Goal: Transaction & Acquisition: Purchase product/service

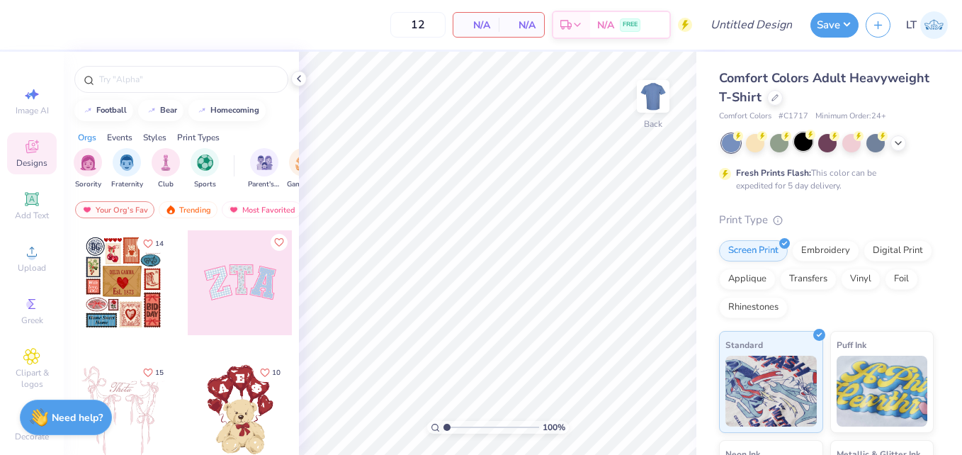
click at [799, 144] on div at bounding box center [803, 141] width 18 height 18
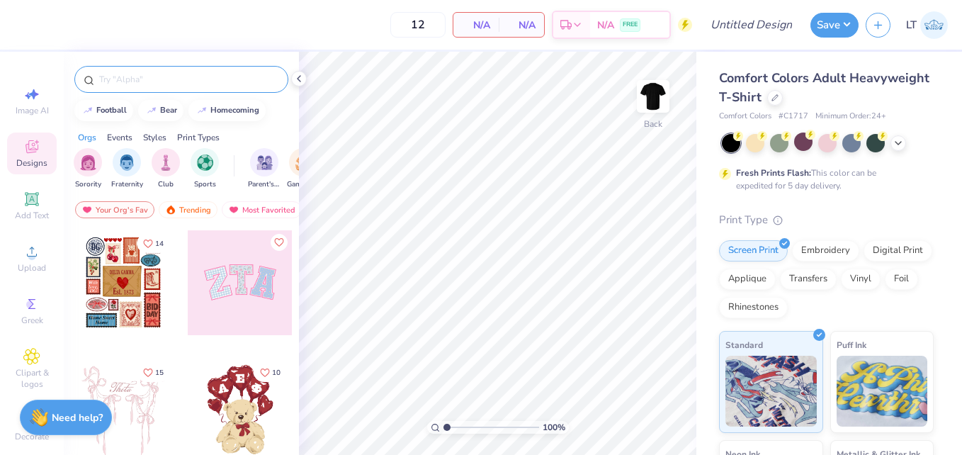
click at [171, 74] on input "text" at bounding box center [188, 79] width 181 height 14
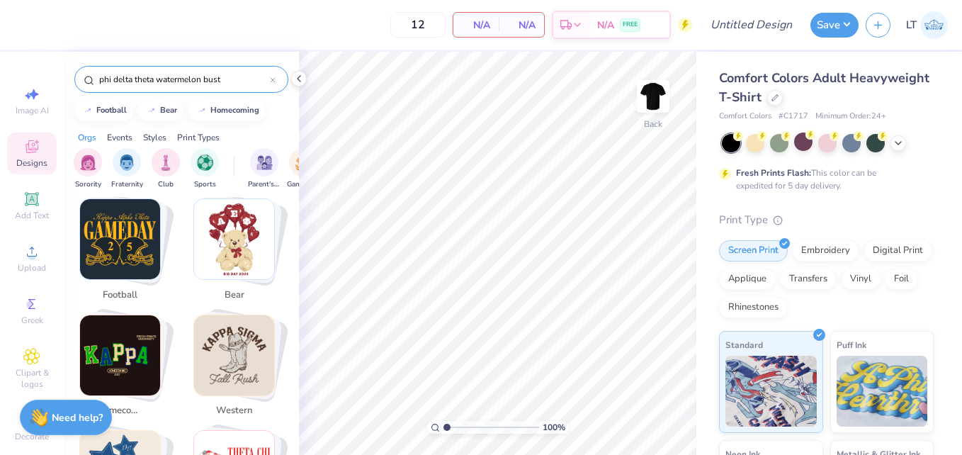
scroll to position [265, 0]
drag, startPoint x: 157, startPoint y: 81, endPoint x: 249, endPoint y: 86, distance: 92.9
click at [249, 86] on div "phi delta theta watermelon bust" at bounding box center [181, 79] width 214 height 27
type input "phi delta theta"
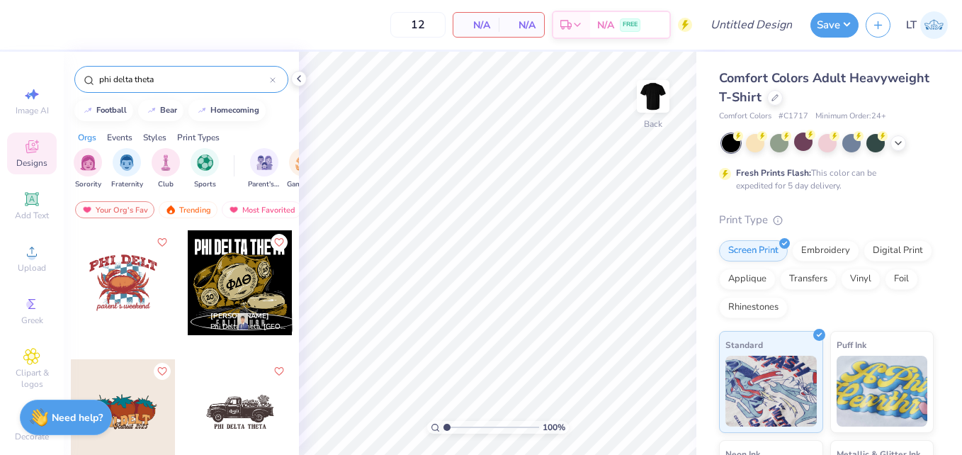
click at [190, 76] on input "phi delta theta" at bounding box center [184, 79] width 172 height 14
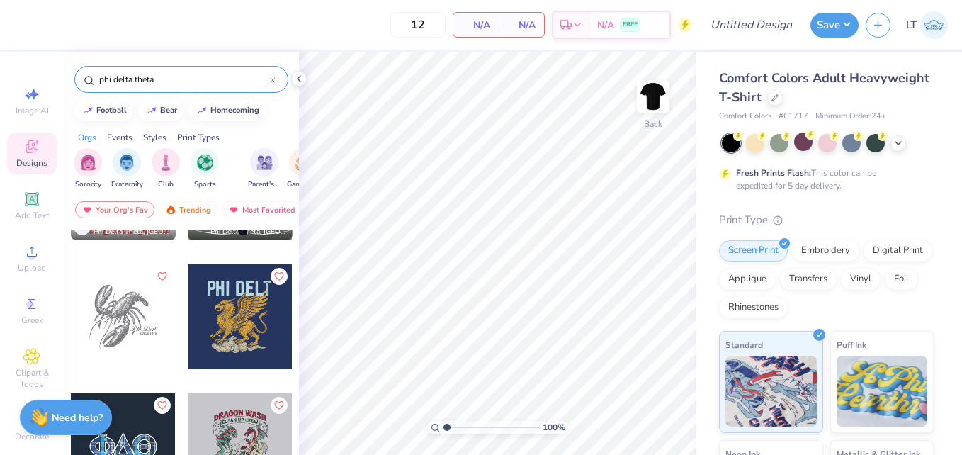
scroll to position [882, 0]
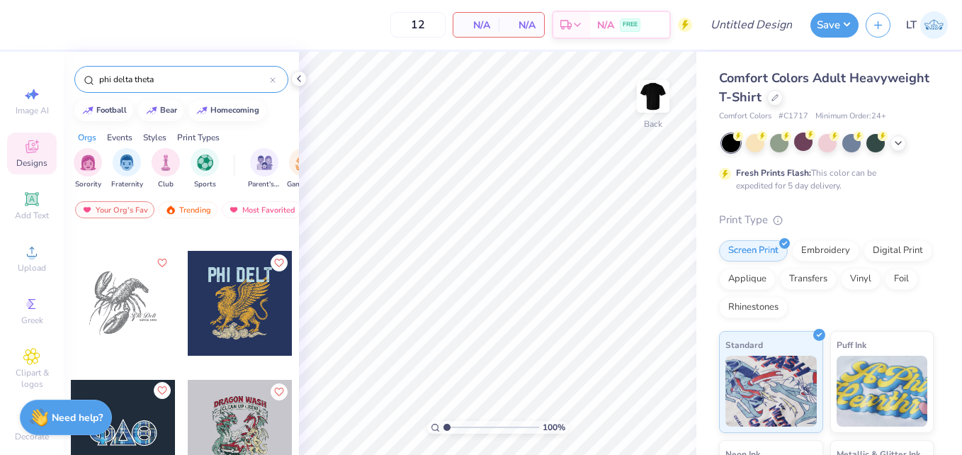
click at [157, 389] on icon "Like" at bounding box center [162, 390] width 10 height 10
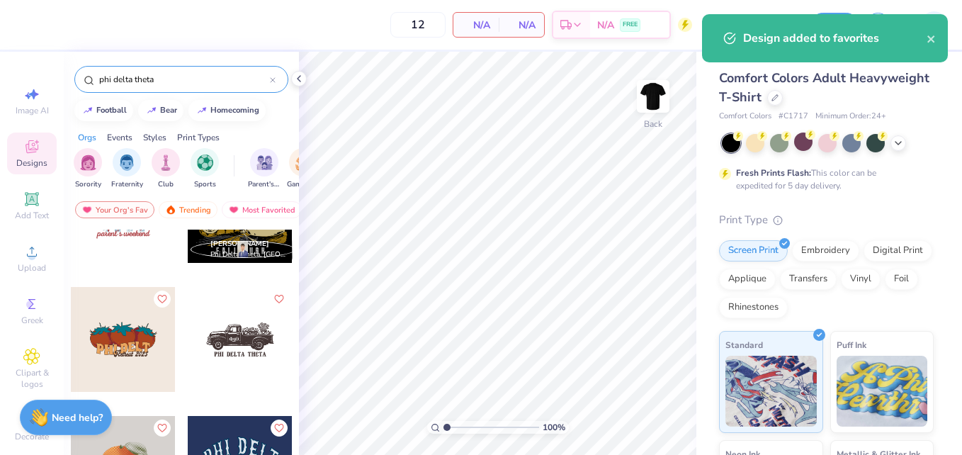
scroll to position [0, 0]
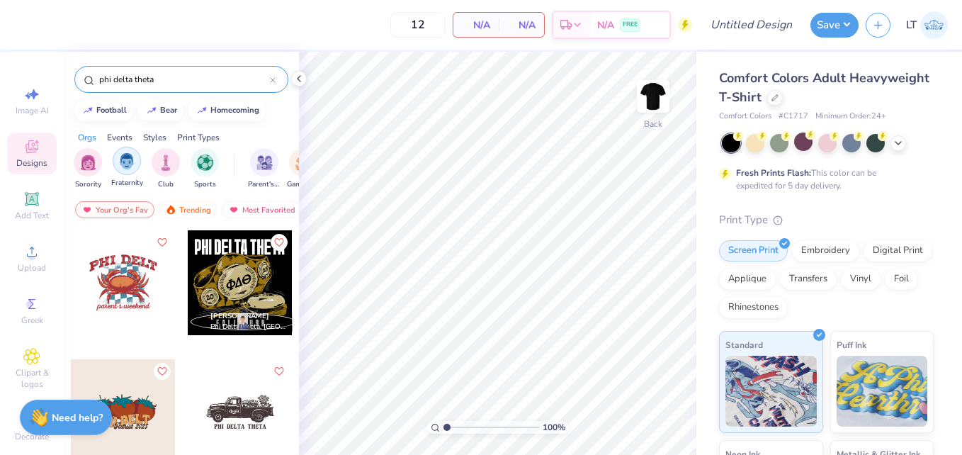
click at [120, 169] on div "filter for Fraternity" at bounding box center [127, 161] width 28 height 28
click at [13, 317] on div "Greek" at bounding box center [32, 311] width 50 height 42
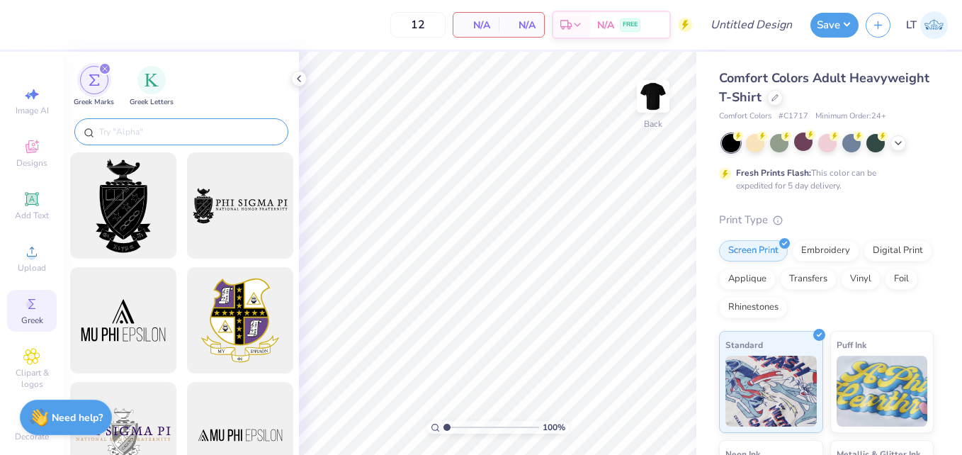
click at [161, 127] on input "text" at bounding box center [188, 132] width 181 height 14
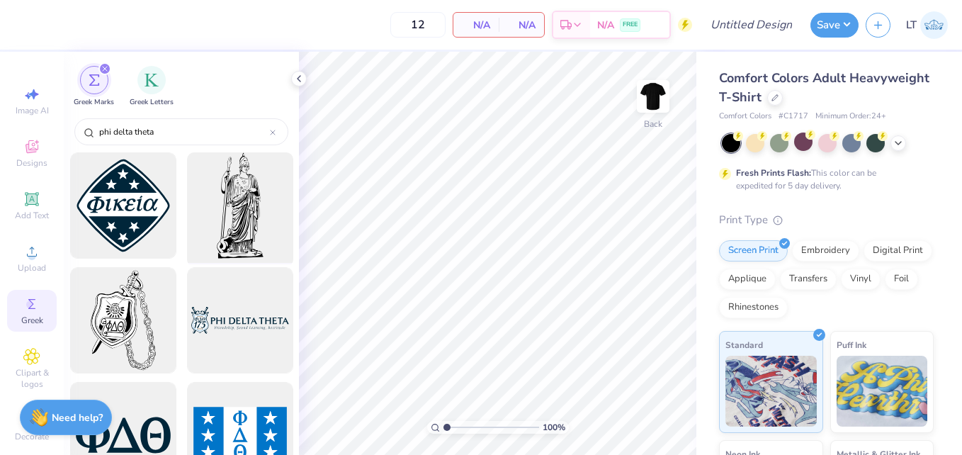
type input "phi delta theta"
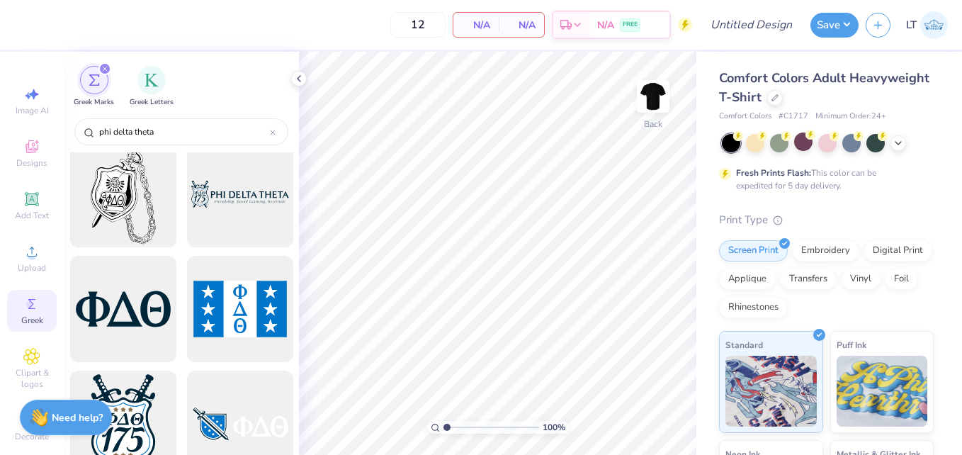
scroll to position [124, 0]
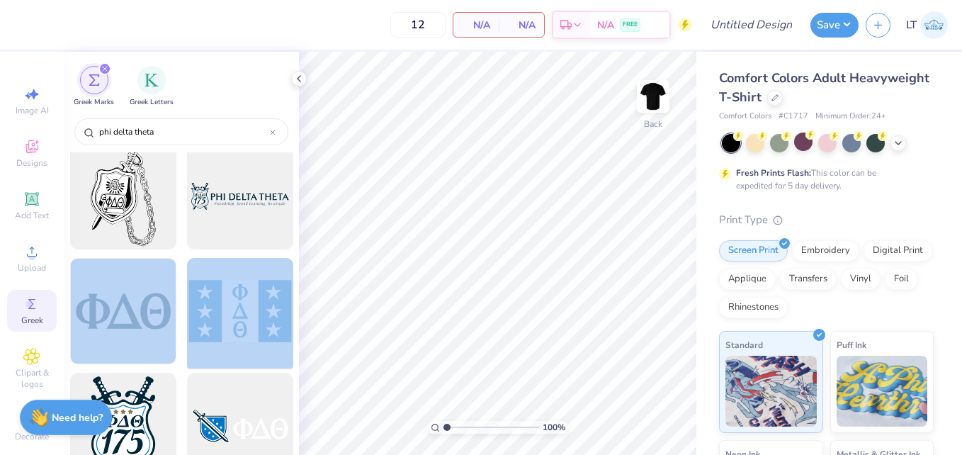
drag, startPoint x: 111, startPoint y: 294, endPoint x: 271, endPoint y: 276, distance: 160.4
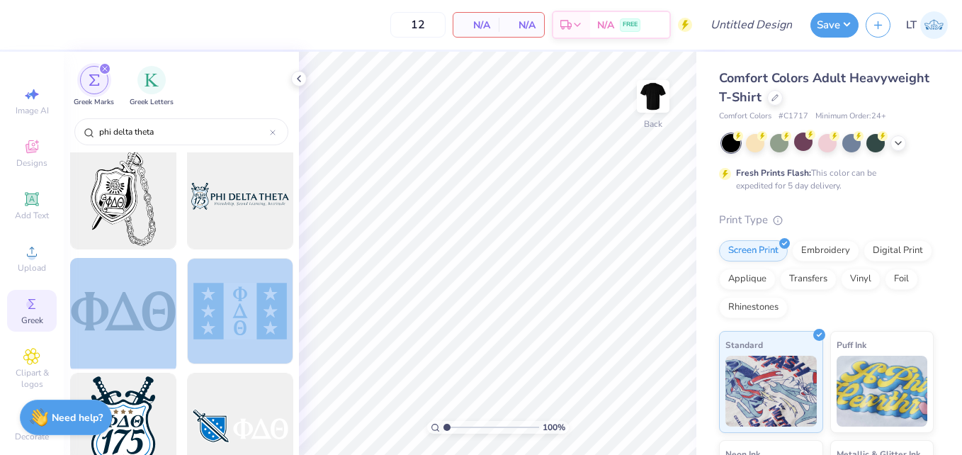
click at [125, 305] on div at bounding box center [122, 311] width 117 height 117
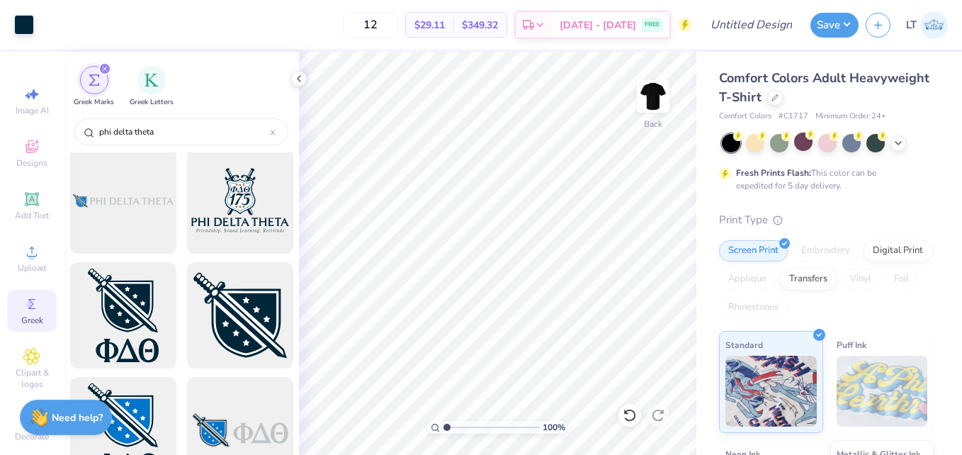
scroll to position [697, 0]
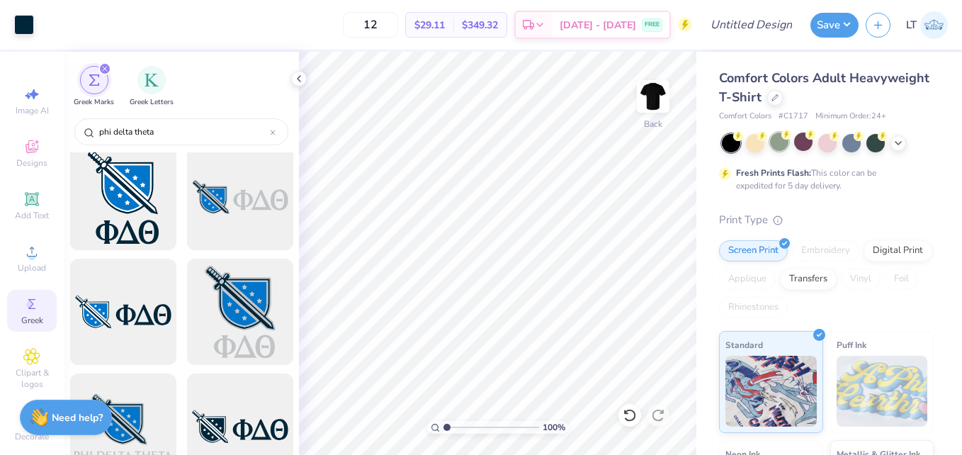
click at [779, 142] on div at bounding box center [779, 141] width 18 height 18
click at [650, 101] on img at bounding box center [653, 96] width 57 height 57
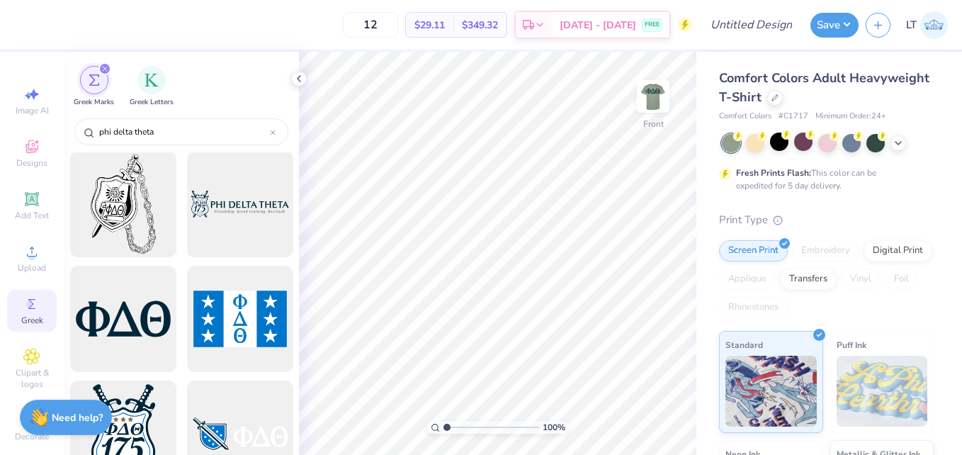
scroll to position [115, 0]
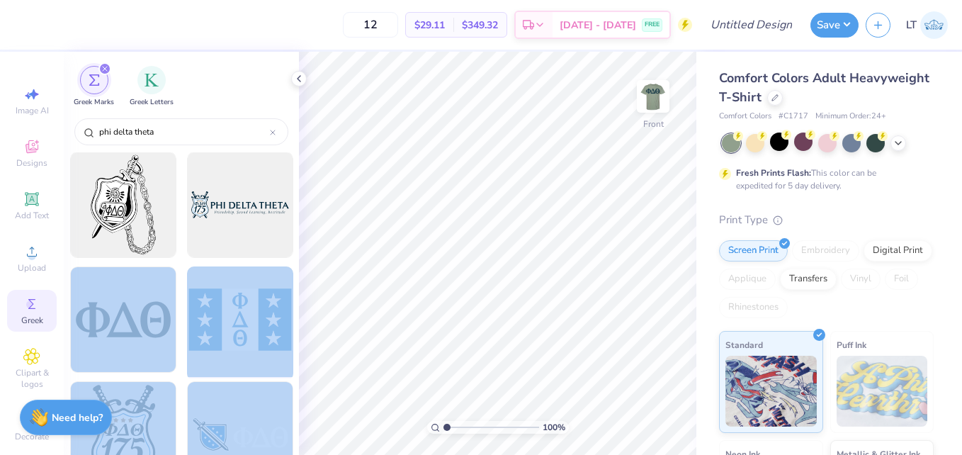
click at [452, 245] on div "12 $29.11 Per Item $349.32 Total Est. Delivery [DATE] - [DATE] FREE Design Titl…" at bounding box center [481, 227] width 962 height 455
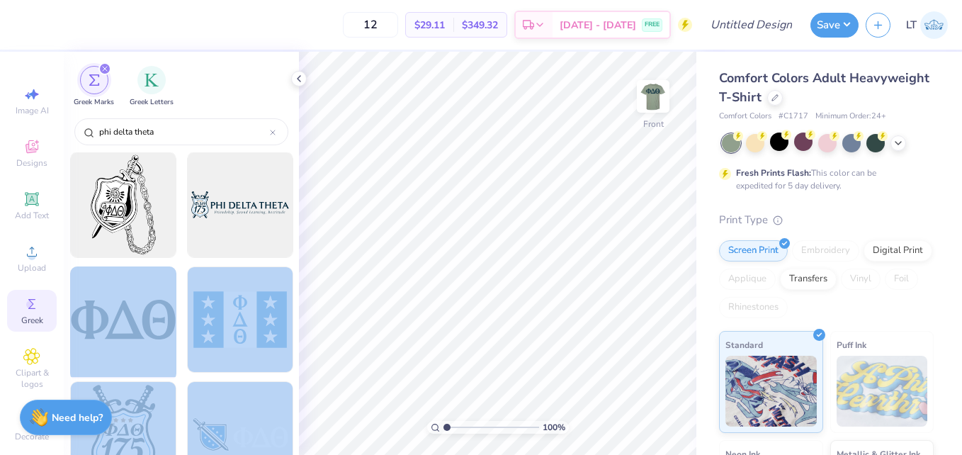
click at [103, 311] on div at bounding box center [122, 319] width 117 height 117
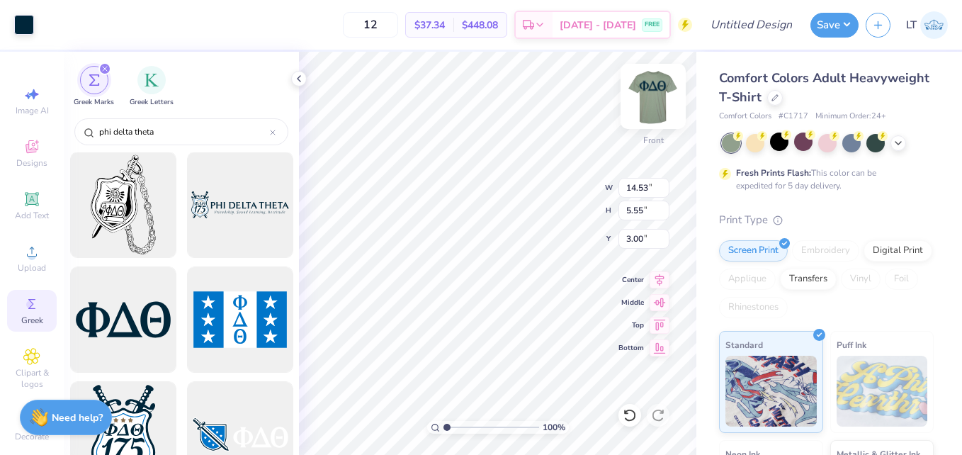
click at [647, 98] on img at bounding box center [653, 96] width 57 height 57
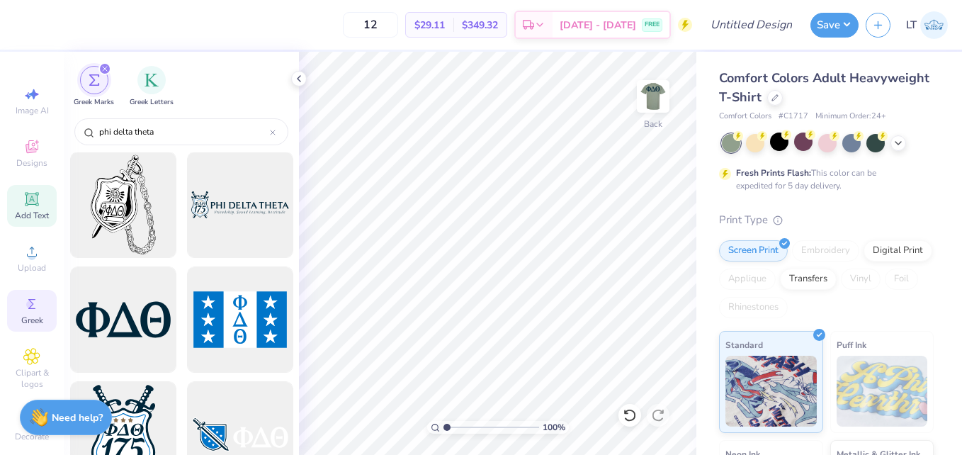
click at [23, 205] on icon at bounding box center [31, 199] width 17 height 17
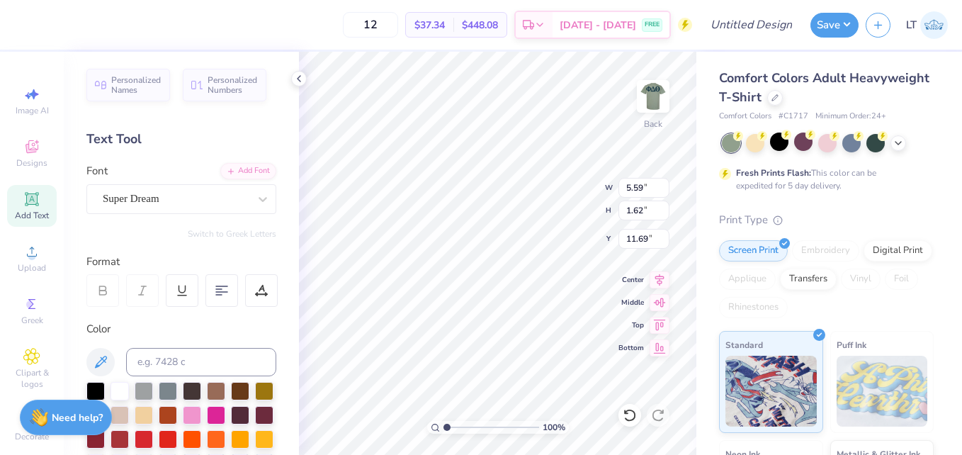
scroll to position [12, 2]
type textarea "wayTEXT"
type textarea "rmellon bust 2025"
click at [657, 307] on icon at bounding box center [659, 300] width 20 height 17
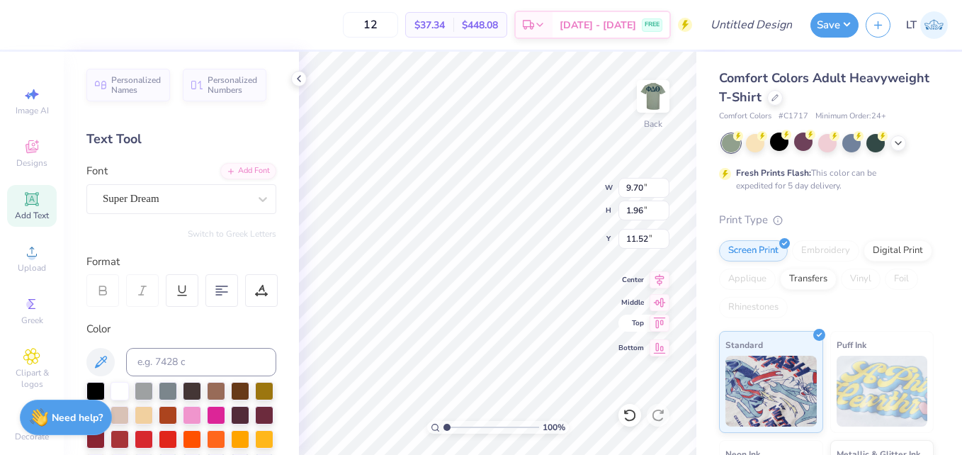
click at [657, 319] on icon at bounding box center [660, 322] width 12 height 11
type input "14.17"
type input "1.15"
type input "0.50"
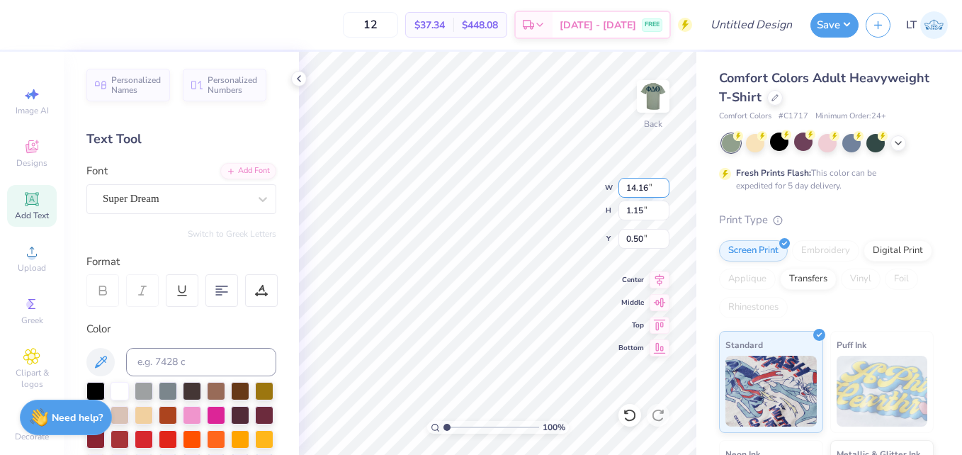
click at [664, 193] on input "14.16" at bounding box center [643, 188] width 51 height 20
click at [662, 191] on input "14.15" at bounding box center [643, 188] width 51 height 20
type input "14.14"
click at [662, 191] on input "14.14" at bounding box center [643, 188] width 51 height 20
click at [642, 215] on input "1.15" at bounding box center [643, 210] width 51 height 20
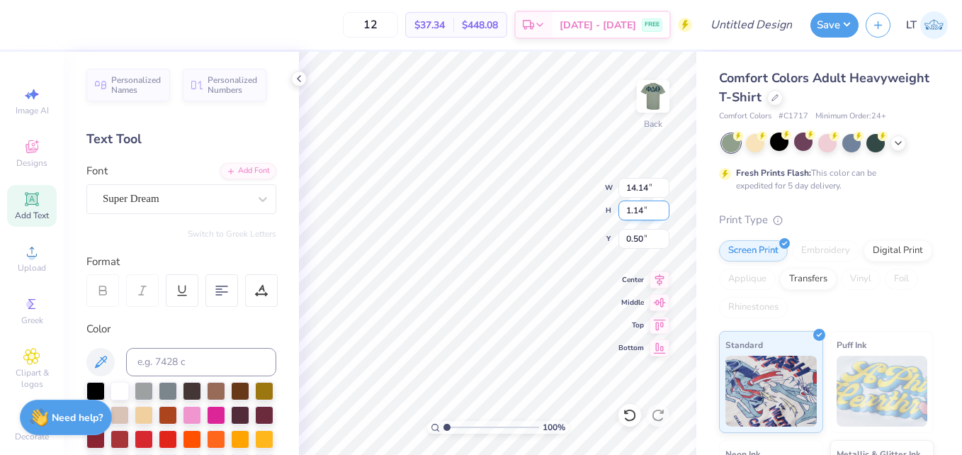
click at [664, 214] on input "1.14" at bounding box center [643, 210] width 51 height 20
click at [664, 214] on input "1.13" at bounding box center [643, 210] width 51 height 20
click at [664, 214] on input "1.12" at bounding box center [643, 210] width 51 height 20
click at [664, 214] on input "1.11" at bounding box center [643, 210] width 51 height 20
click at [664, 214] on input "1.1" at bounding box center [643, 210] width 51 height 20
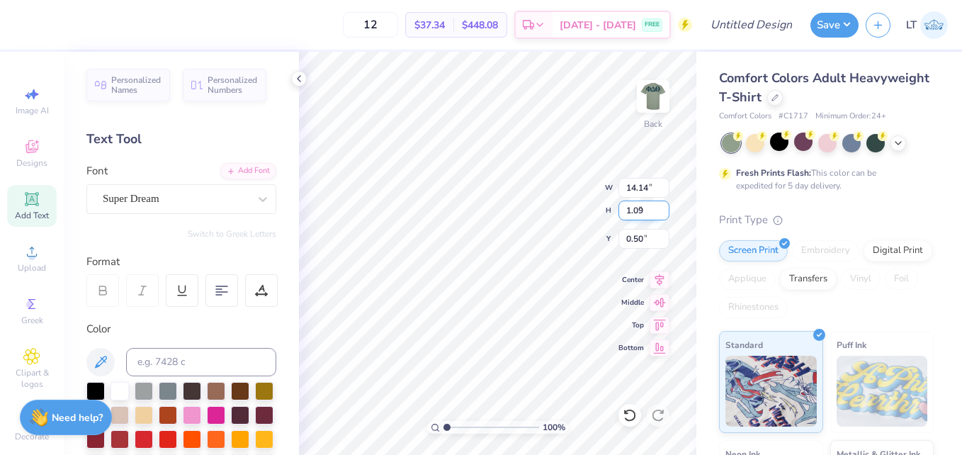
type input "1.09"
click at [664, 214] on input "1.09" at bounding box center [643, 210] width 51 height 20
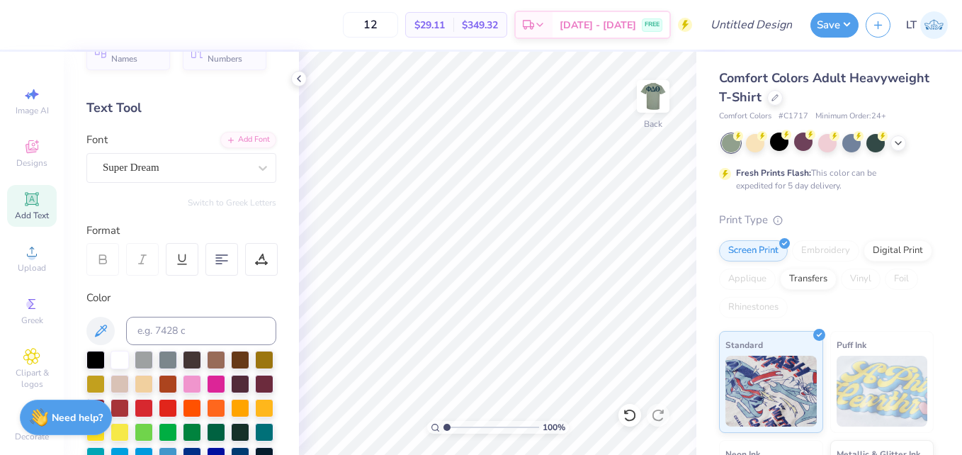
scroll to position [32, 0]
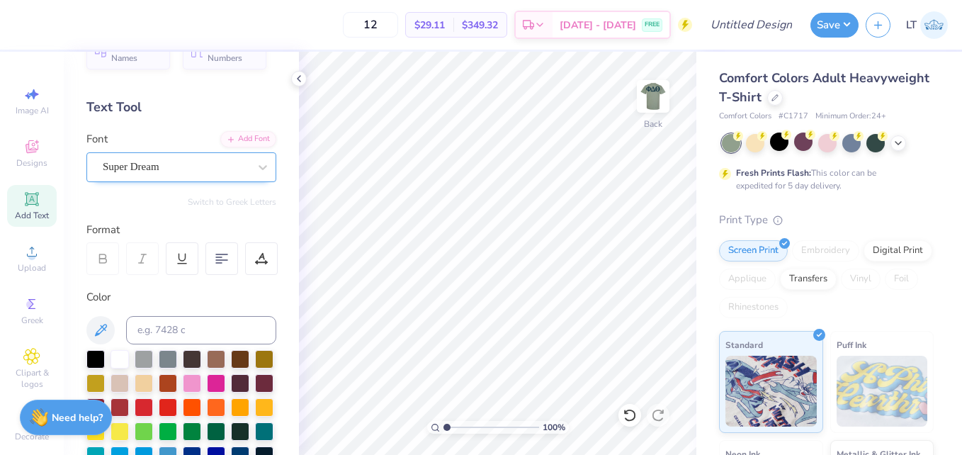
click at [236, 175] on div at bounding box center [176, 166] width 146 height 19
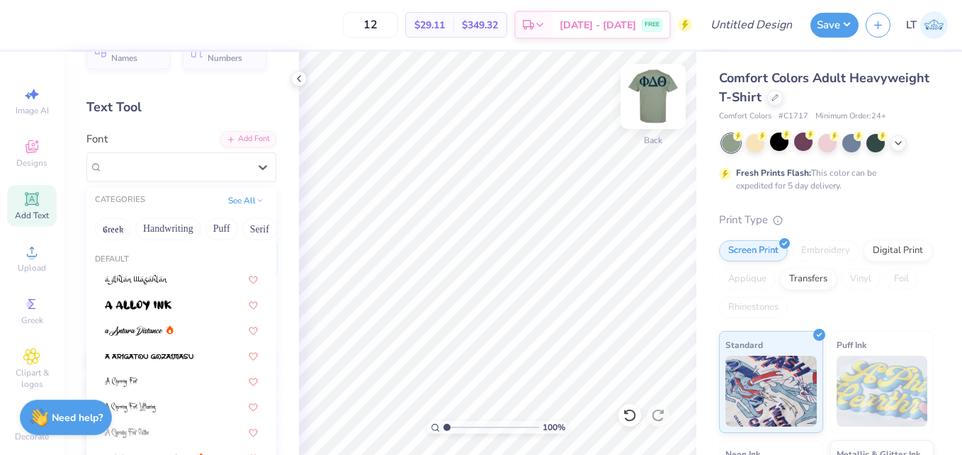
click at [657, 96] on img at bounding box center [653, 96] width 57 height 57
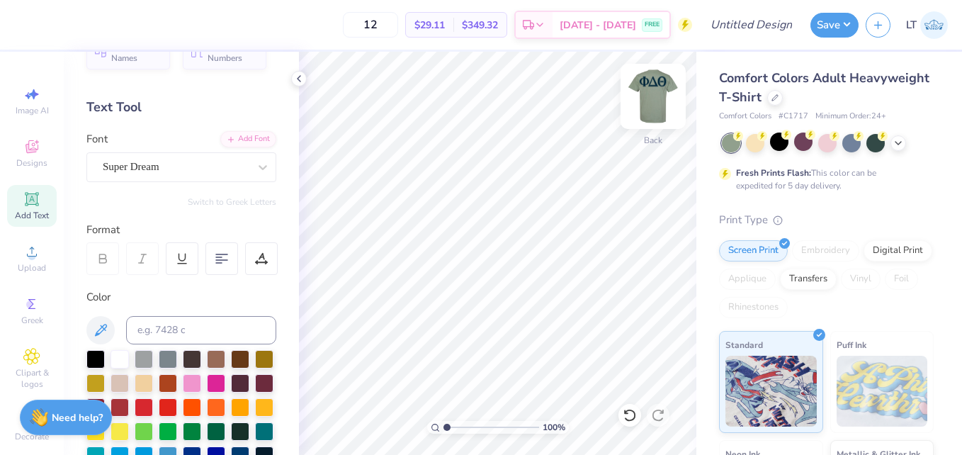
click at [652, 98] on img at bounding box center [653, 96] width 57 height 57
click at [643, 88] on img at bounding box center [653, 96] width 28 height 28
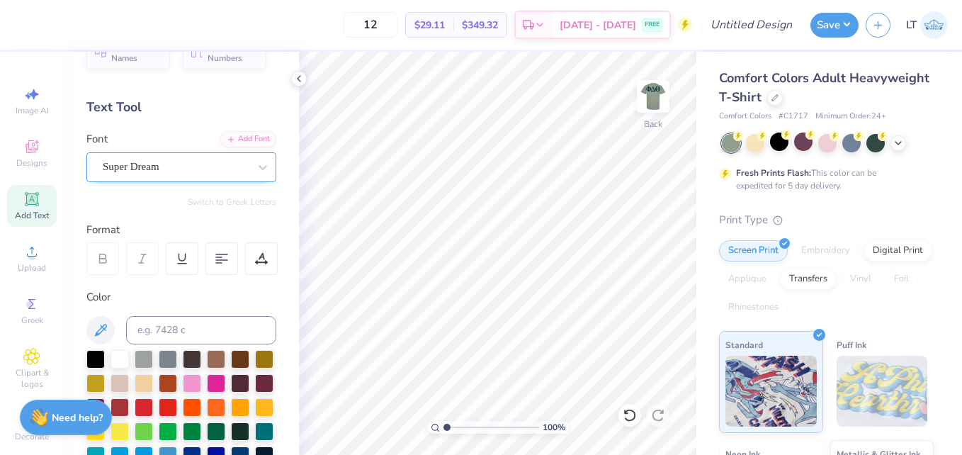
click at [188, 171] on div "Super Dream" at bounding box center [175, 167] width 149 height 22
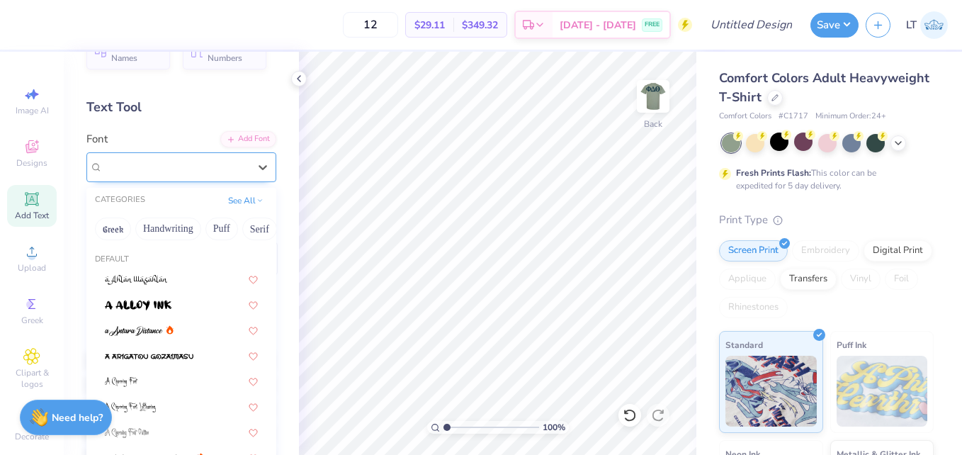
click at [122, 166] on span "Super Dream" at bounding box center [131, 167] width 57 height 16
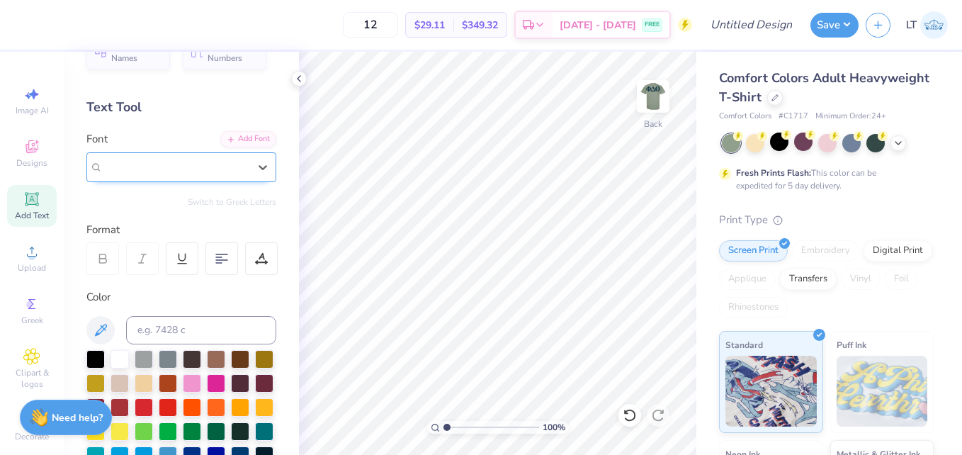
click at [132, 164] on span "Super Dream" at bounding box center [131, 167] width 57 height 16
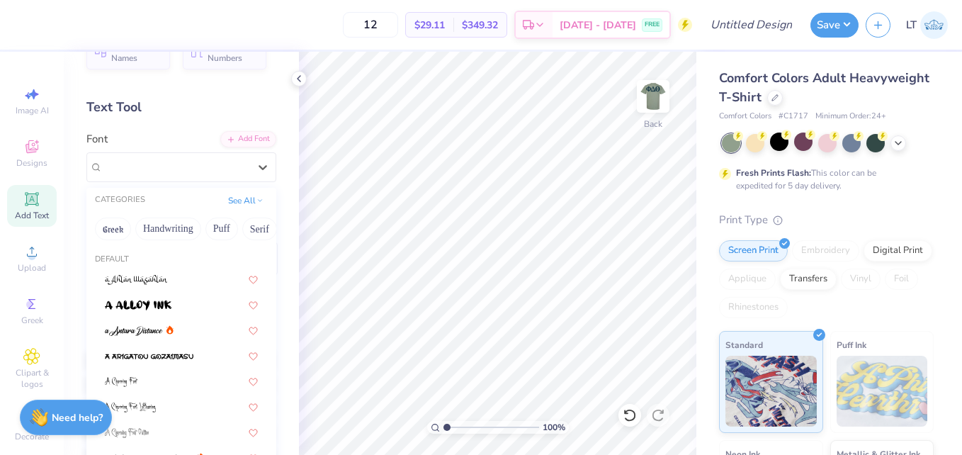
click at [272, 167] on div "Personalized Names Personalized Numbers Text Tool Add Font Font option Super Dr…" at bounding box center [181, 253] width 235 height 403
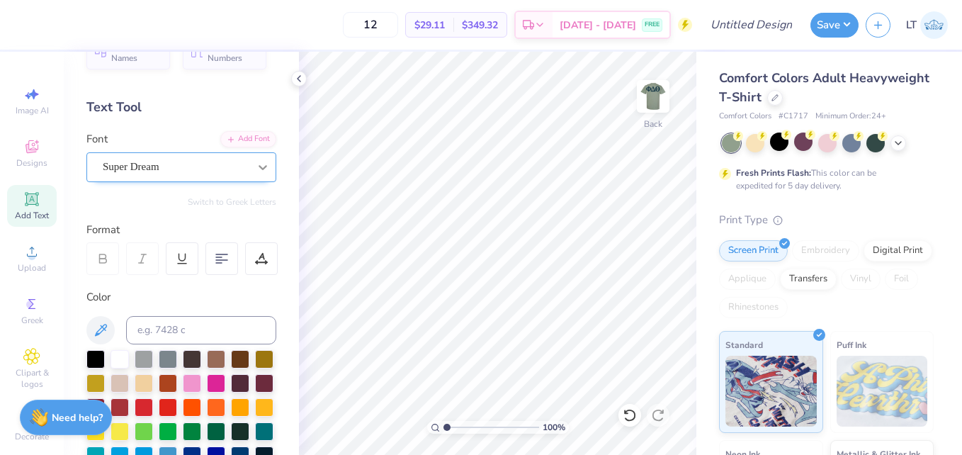
click at [250, 165] on div at bounding box center [262, 166] width 25 height 25
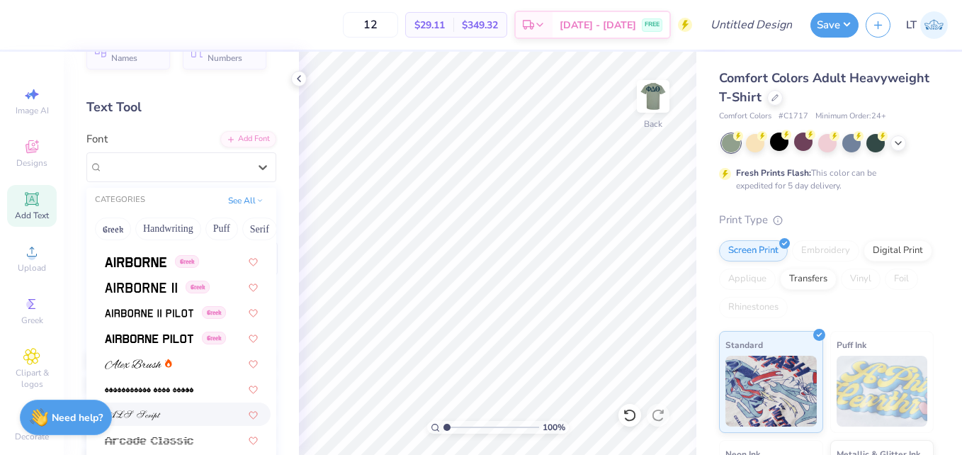
scroll to position [242, 0]
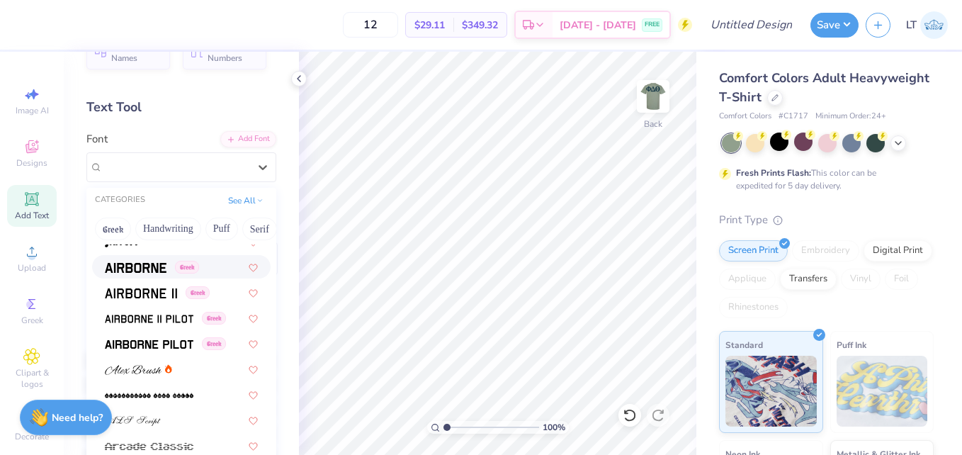
click at [168, 273] on div "Greek" at bounding box center [152, 266] width 94 height 15
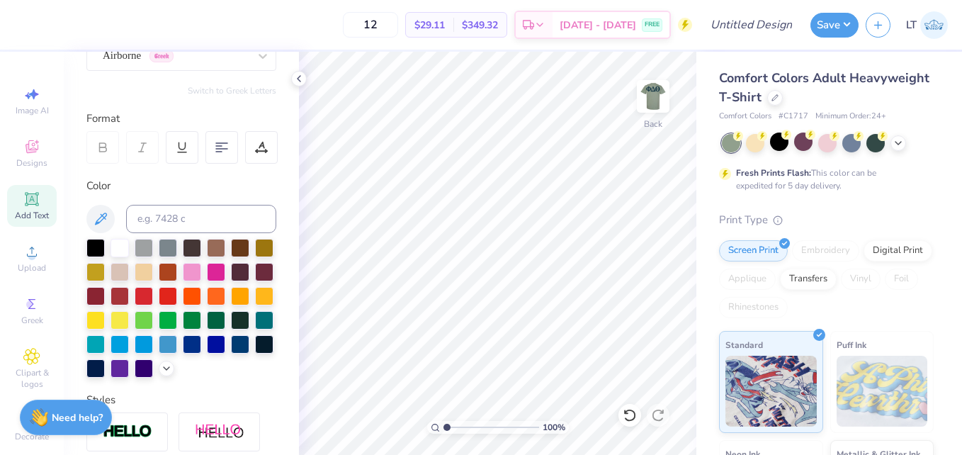
scroll to position [393, 0]
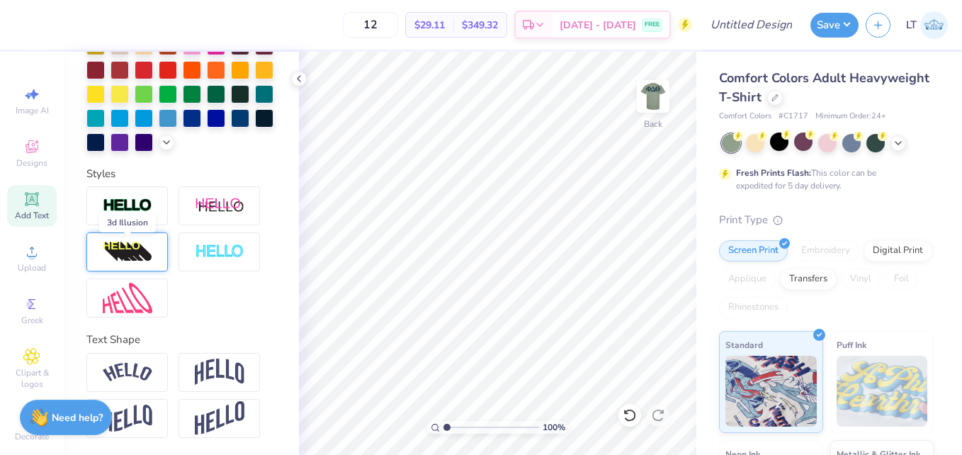
click at [144, 246] on img at bounding box center [128, 252] width 50 height 23
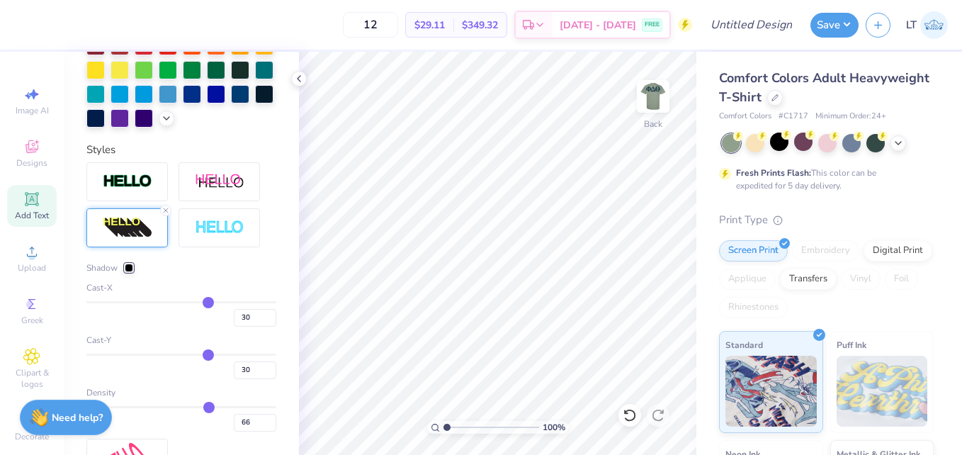
click at [273, 106] on div "Personalized Names Personalized Numbers Text Tool Add Font Font Airborne Greek …" at bounding box center [181, 253] width 235 height 403
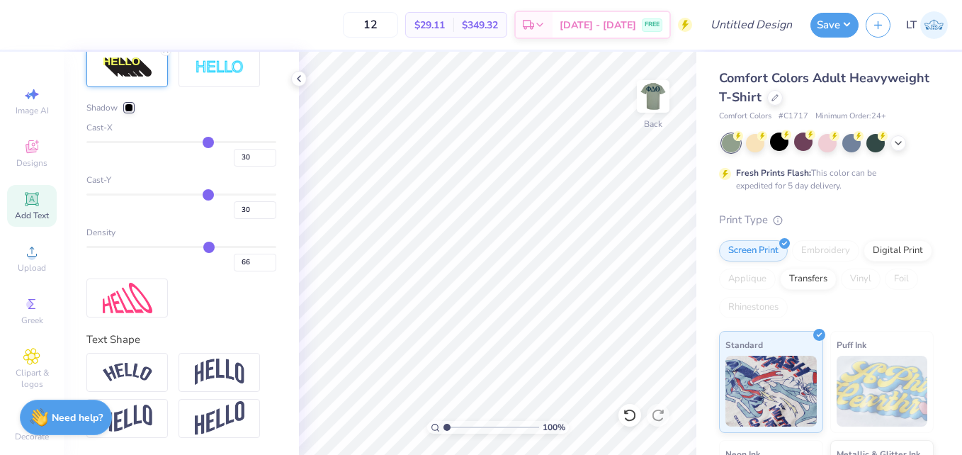
scroll to position [577, 0]
click at [233, 375] on img at bounding box center [220, 371] width 50 height 27
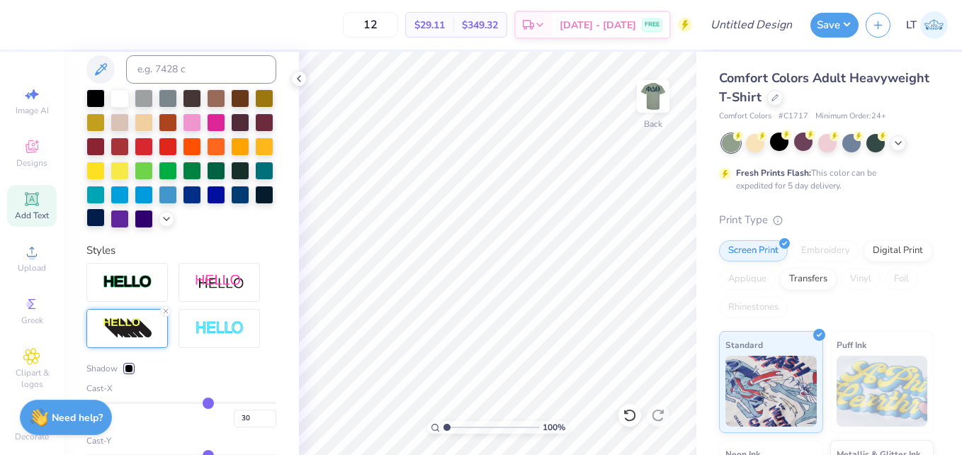
scroll to position [281, 0]
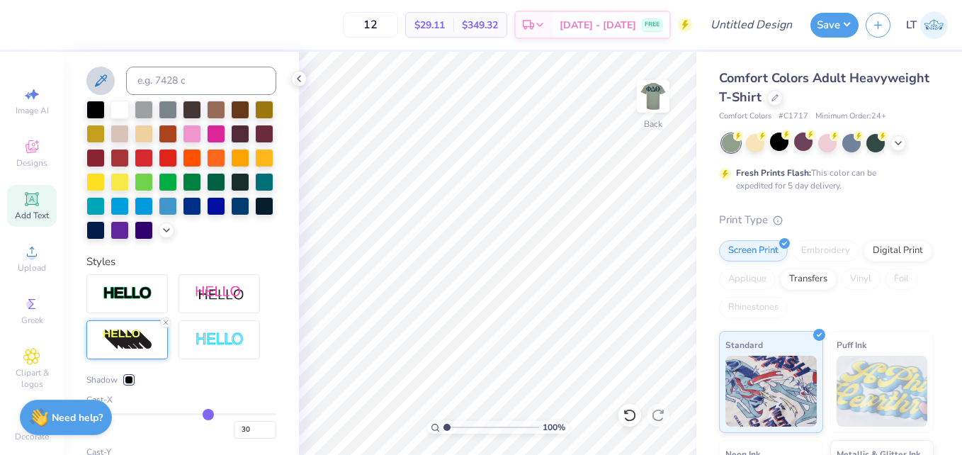
click at [97, 81] on icon at bounding box center [100, 80] width 17 height 17
click at [93, 109] on div at bounding box center [95, 108] width 18 height 18
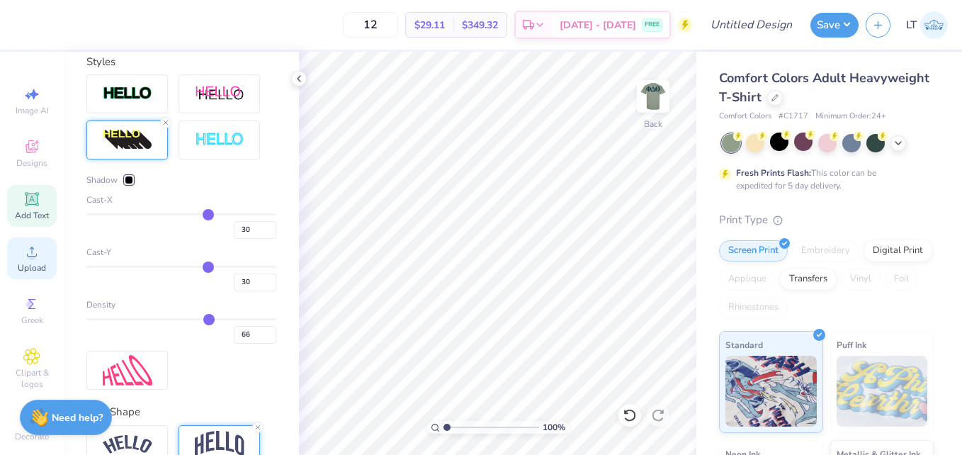
scroll to position [482, 0]
click at [24, 208] on div "Add Text" at bounding box center [32, 206] width 50 height 42
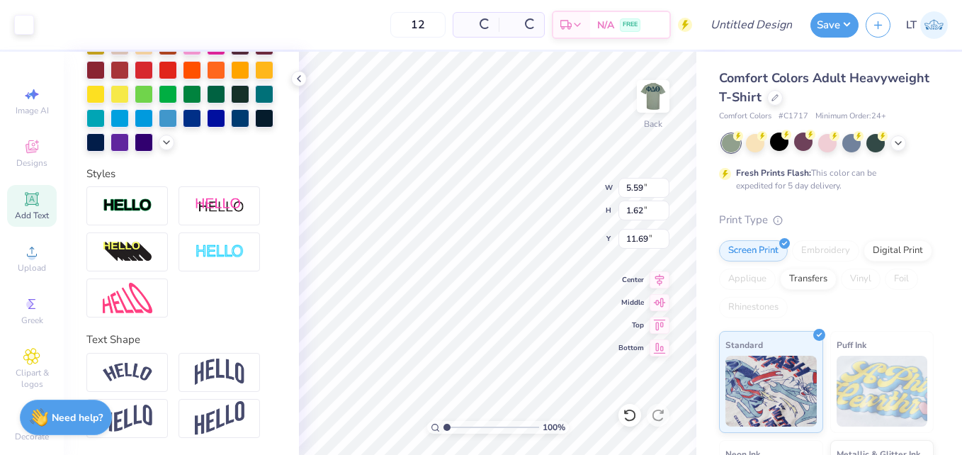
scroll to position [393, 0]
click at [149, 242] on img at bounding box center [128, 252] width 50 height 23
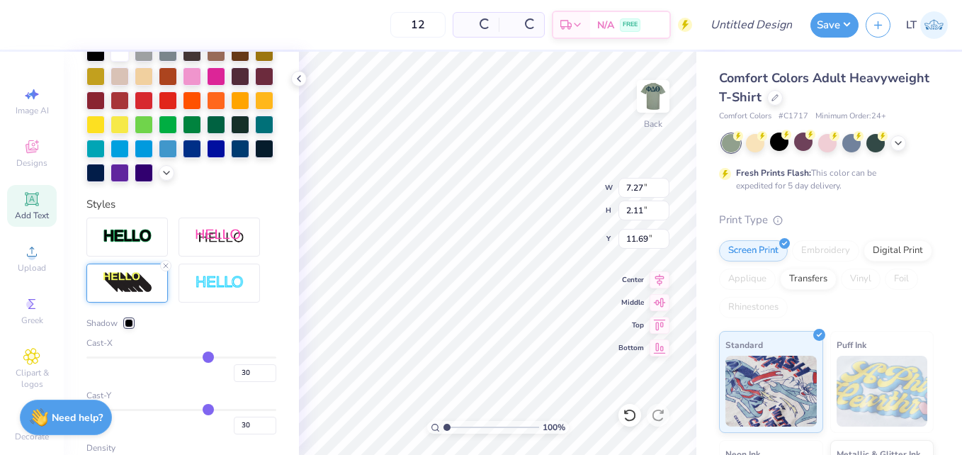
type input "7.27"
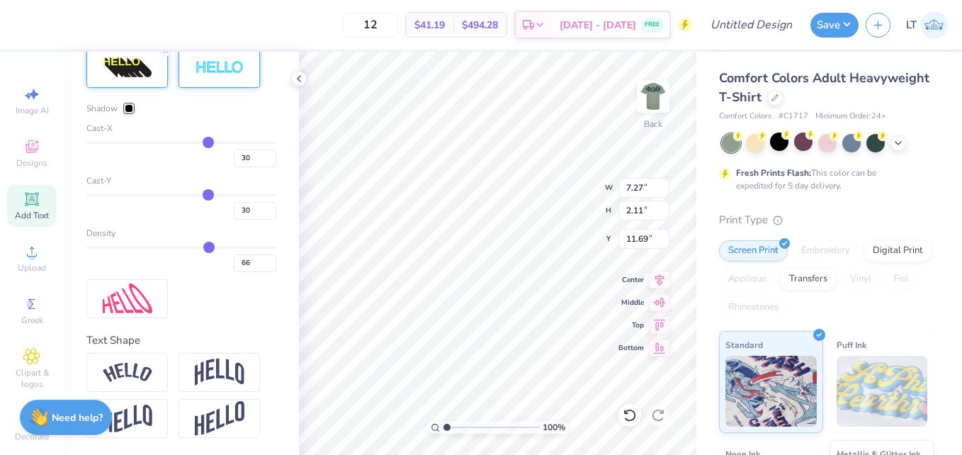
scroll to position [632, 0]
click at [223, 390] on div at bounding box center [218, 372] width 81 height 39
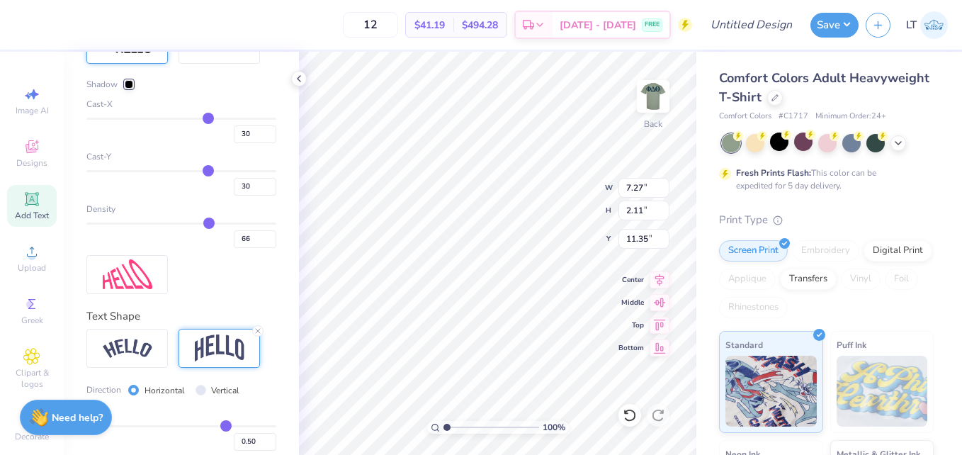
type input "3.00"
type input "11.35"
type textarea "T"
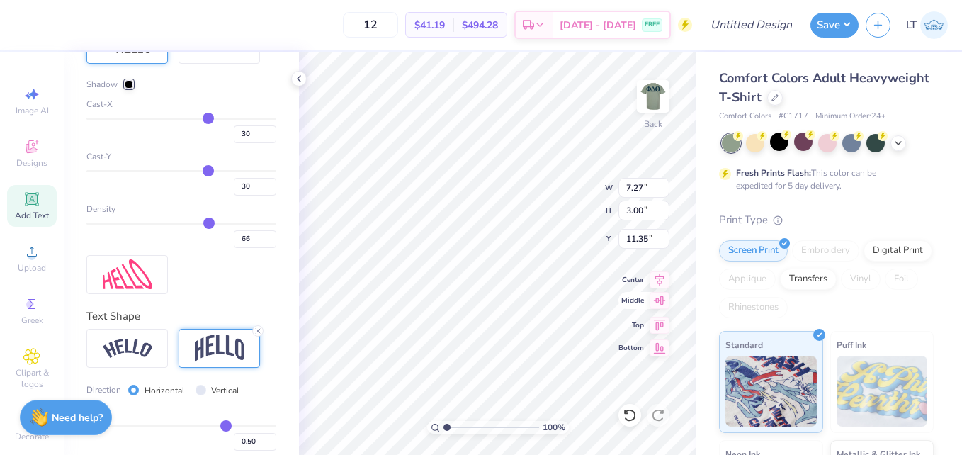
type textarea "watermellon bust"
click at [656, 302] on icon at bounding box center [660, 300] width 12 height 9
type input "14.17"
type input "6.98"
type input "8.81"
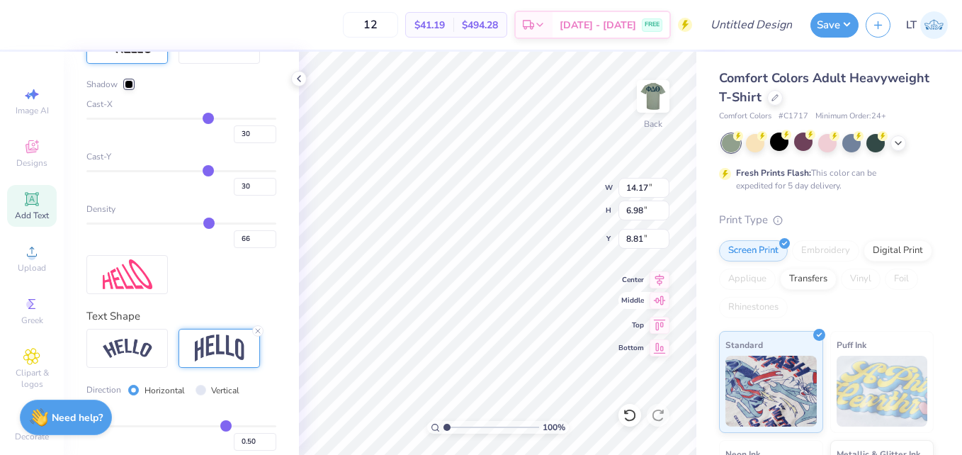
scroll to position [13, 2]
type textarea "watermellon bust 2025"
type input "9.85"
type input "11.61"
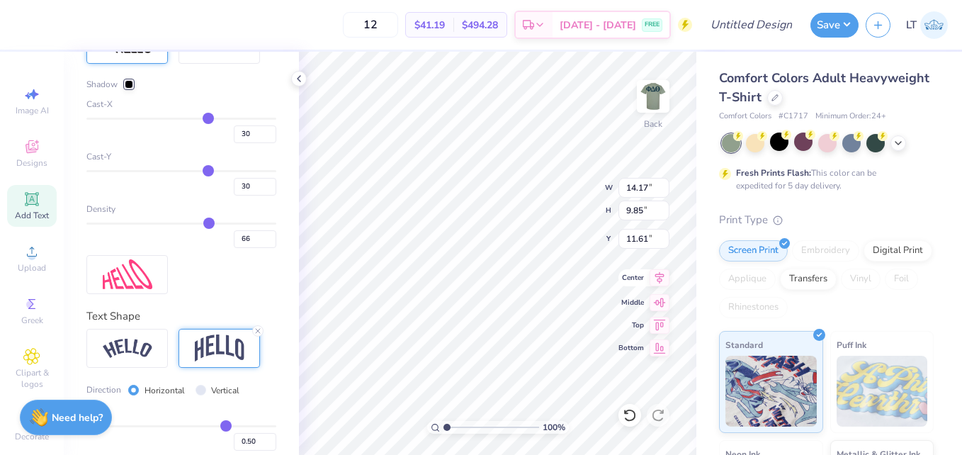
click at [664, 280] on icon at bounding box center [659, 277] width 20 height 17
click at [256, 336] on div at bounding box center [257, 330] width 11 height 11
click at [239, 110] on div "Cast-X" at bounding box center [181, 104] width 190 height 13
click at [259, 248] on input "66" at bounding box center [255, 239] width 42 height 18
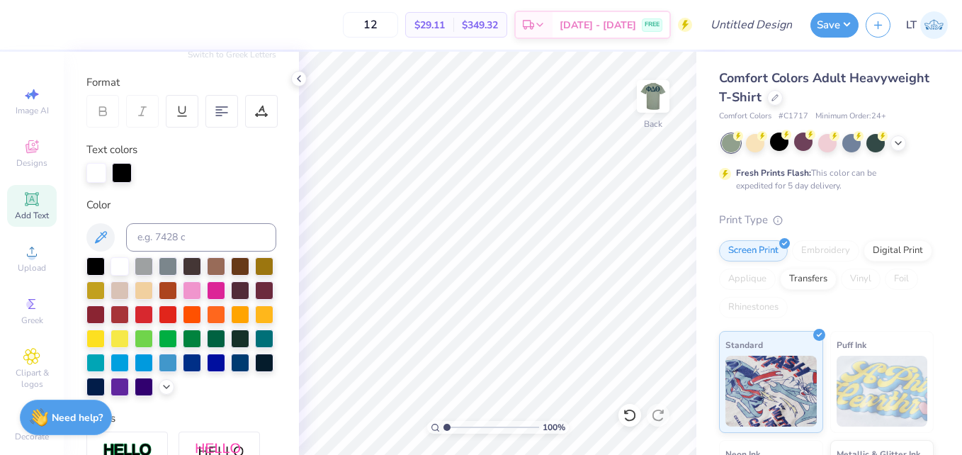
scroll to position [177, 0]
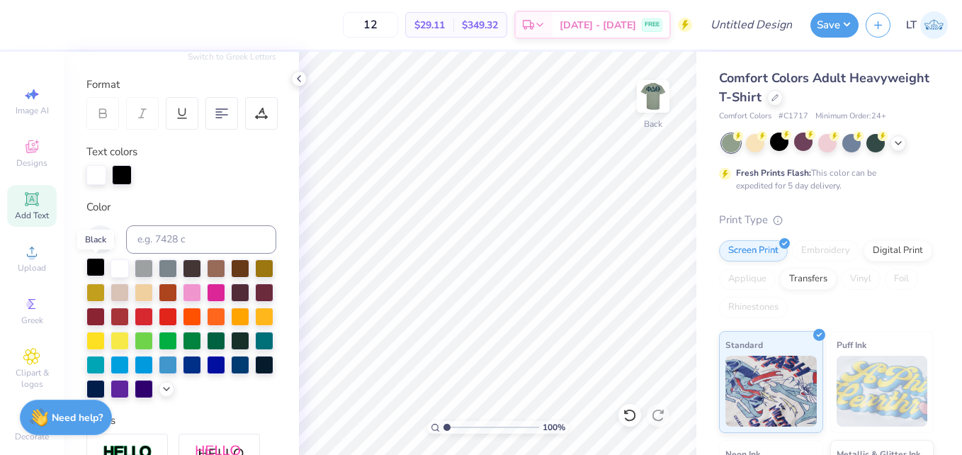
click at [97, 269] on div at bounding box center [95, 267] width 18 height 18
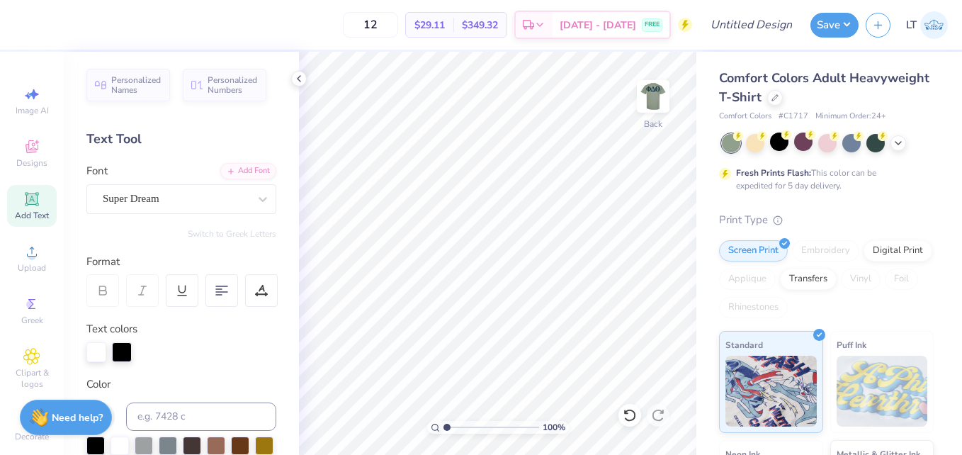
drag, startPoint x: 218, startPoint y: 113, endPoint x: 181, endPoint y: 122, distance: 37.8
click at [181, 122] on div "Personalized Names Personalized Numbers Text Tool Add Font Font Super Dream Swi…" at bounding box center [181, 253] width 235 height 403
click at [216, 287] on icon at bounding box center [221, 290] width 13 height 13
click at [209, 302] on div at bounding box center [221, 290] width 33 height 33
click at [225, 292] on 380 at bounding box center [221, 292] width 11 height 0
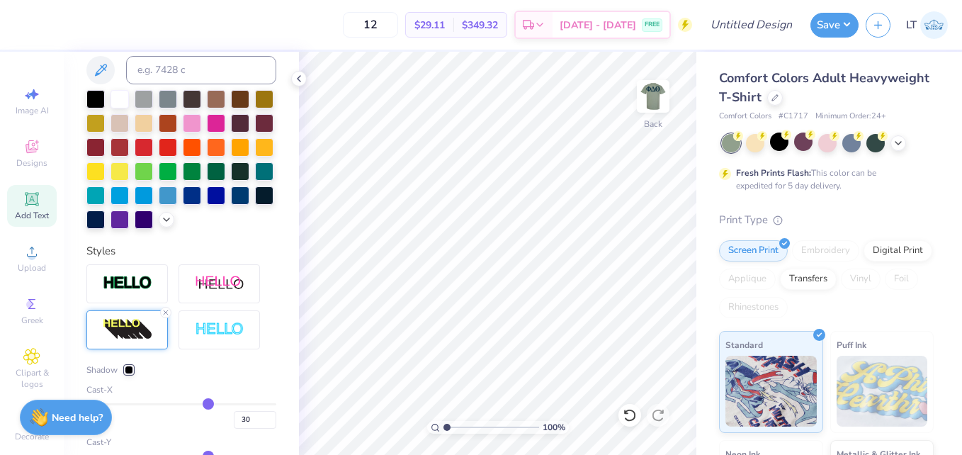
scroll to position [353, 0]
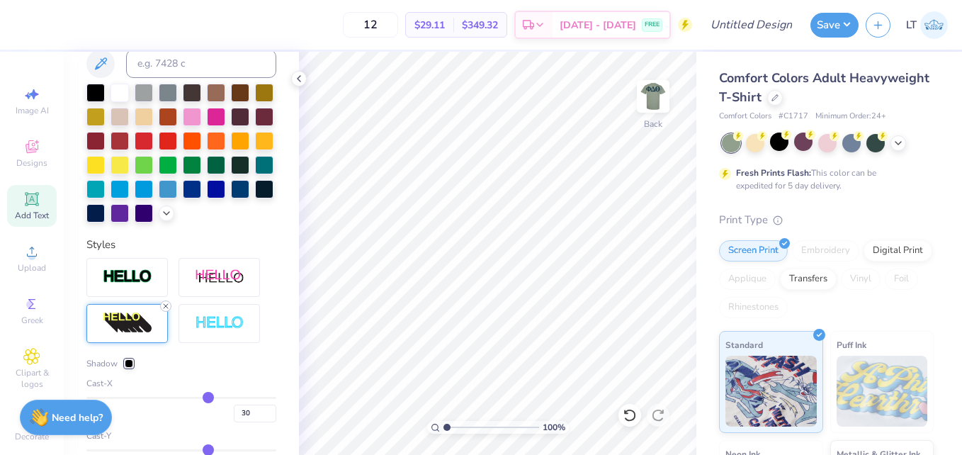
click at [164, 310] on icon at bounding box center [165, 306] width 8 height 8
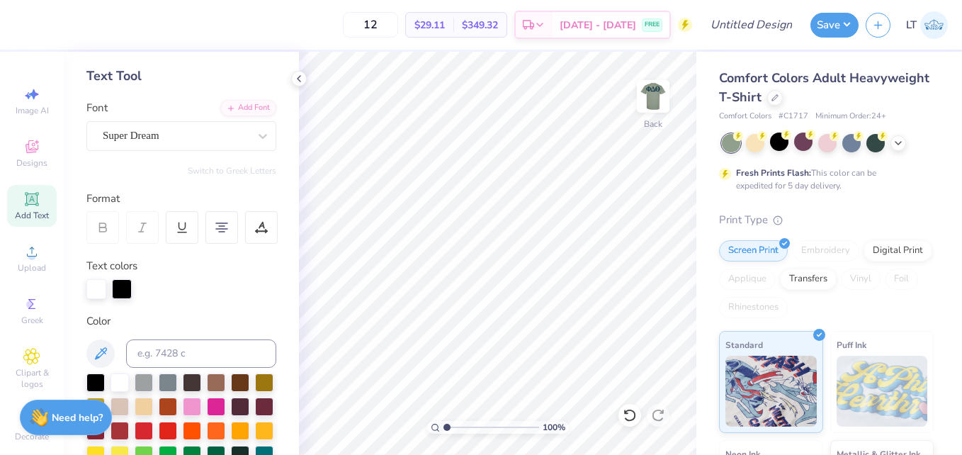
scroll to position [64, 0]
click at [26, 206] on icon at bounding box center [31, 199] width 17 height 17
click at [193, 293] on div at bounding box center [181, 288] width 190 height 20
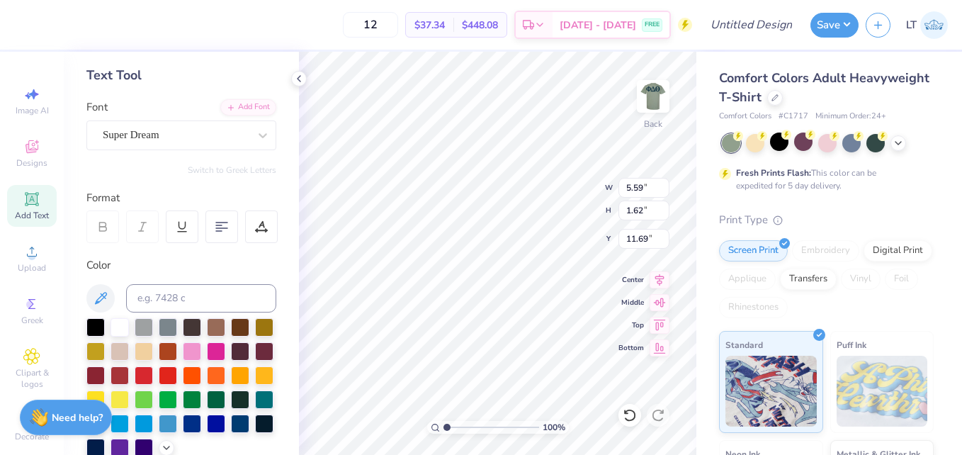
scroll to position [12, 2]
type textarea "T"
click at [232, 214] on div at bounding box center [221, 226] width 33 height 33
type textarea "watermelon bust 2025"
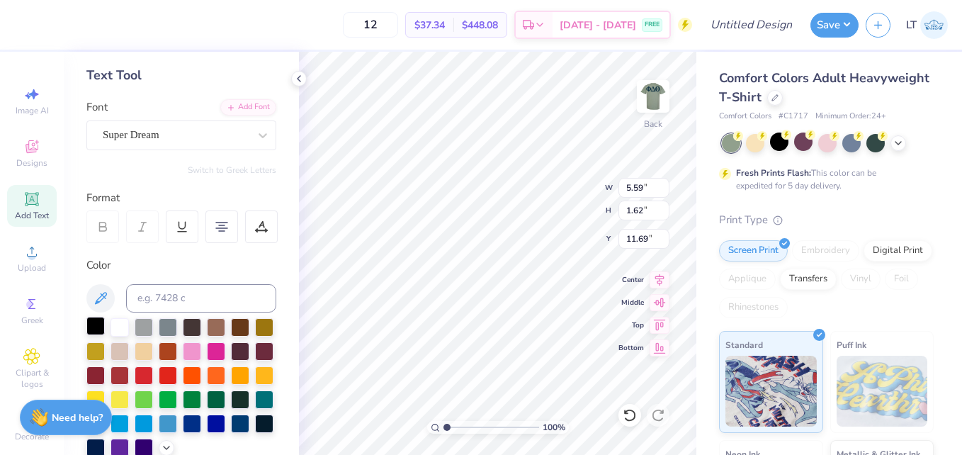
click at [99, 323] on div at bounding box center [95, 326] width 18 height 18
click at [654, 101] on img at bounding box center [653, 96] width 57 height 57
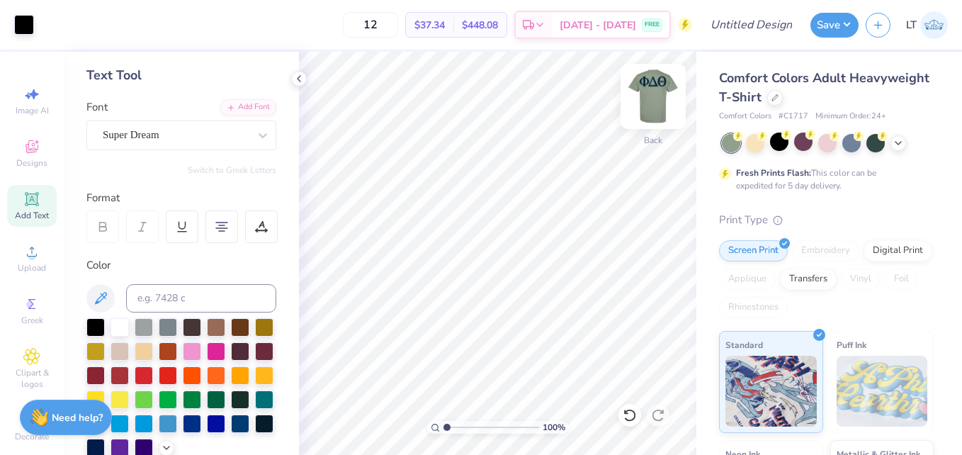
click at [647, 93] on img at bounding box center [653, 96] width 57 height 57
click at [648, 102] on img at bounding box center [653, 96] width 28 height 28
click at [792, 142] on div at bounding box center [828, 143] width 212 height 18
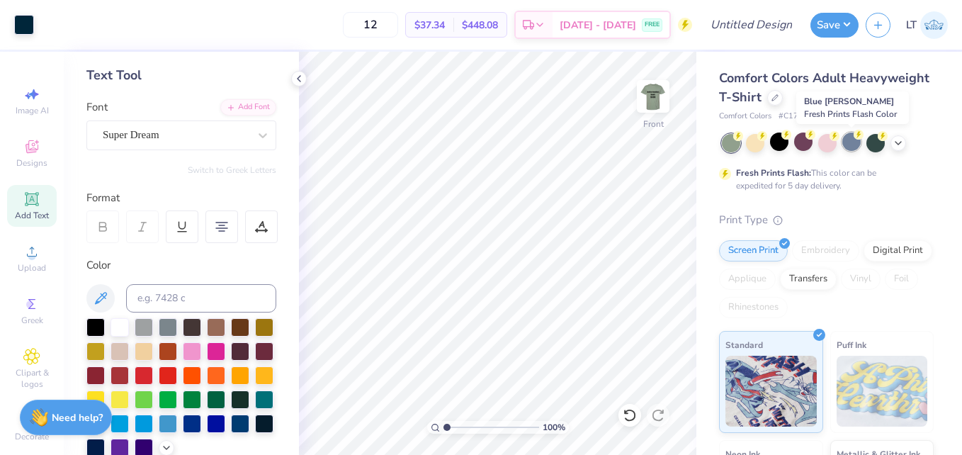
click at [845, 144] on div at bounding box center [851, 141] width 18 height 18
click at [846, 142] on div at bounding box center [851, 141] width 18 height 18
click at [874, 143] on div at bounding box center [875, 141] width 18 height 18
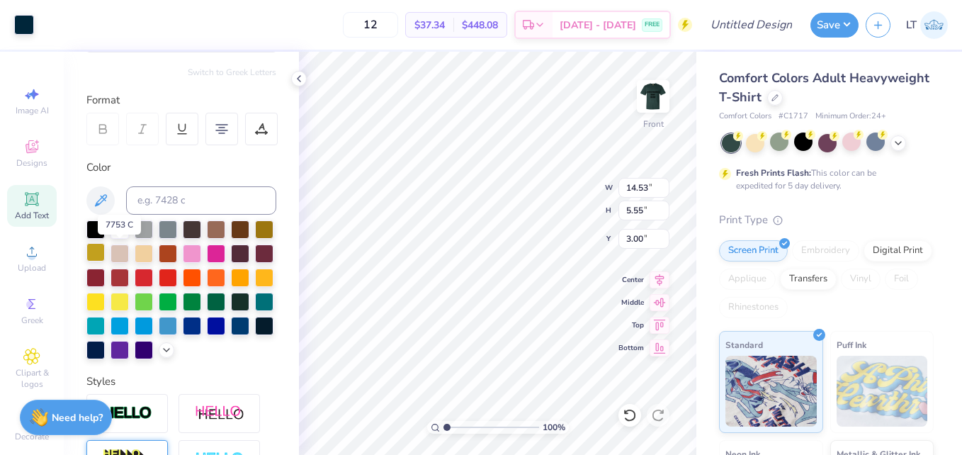
scroll to position [162, 0]
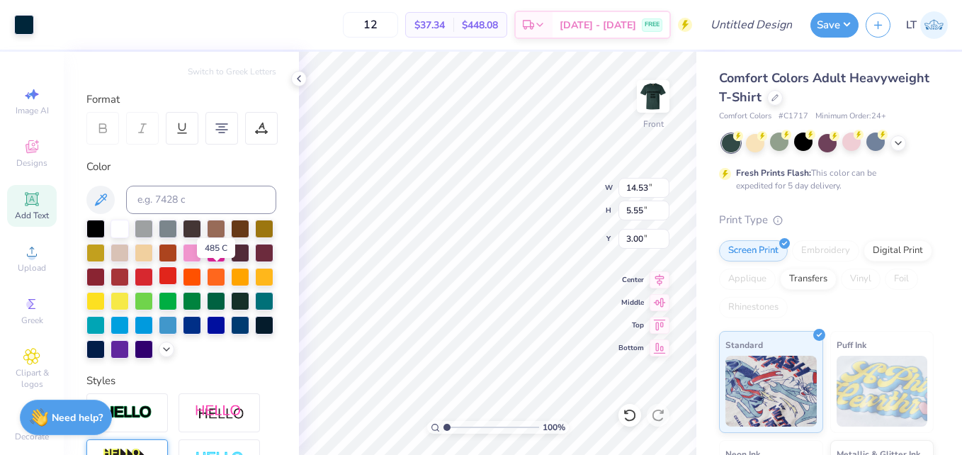
click at [177, 279] on div at bounding box center [168, 275] width 18 height 18
click at [177, 274] on div at bounding box center [168, 275] width 18 height 18
click at [105, 280] on div at bounding box center [95, 275] width 18 height 18
click at [129, 278] on div at bounding box center [119, 275] width 18 height 18
click at [129, 280] on div at bounding box center [119, 275] width 18 height 18
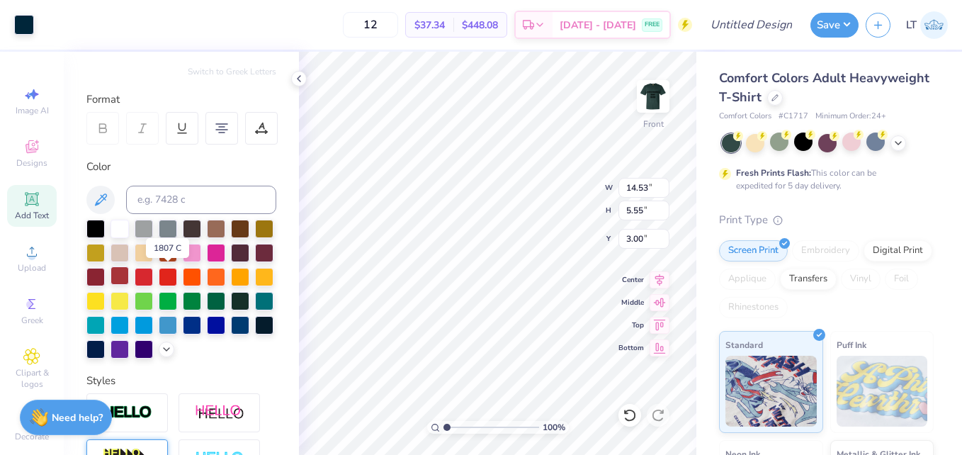
click at [129, 276] on div at bounding box center [119, 275] width 18 height 18
click at [153, 273] on div at bounding box center [144, 275] width 18 height 18
click at [98, 201] on icon at bounding box center [100, 199] width 17 height 17
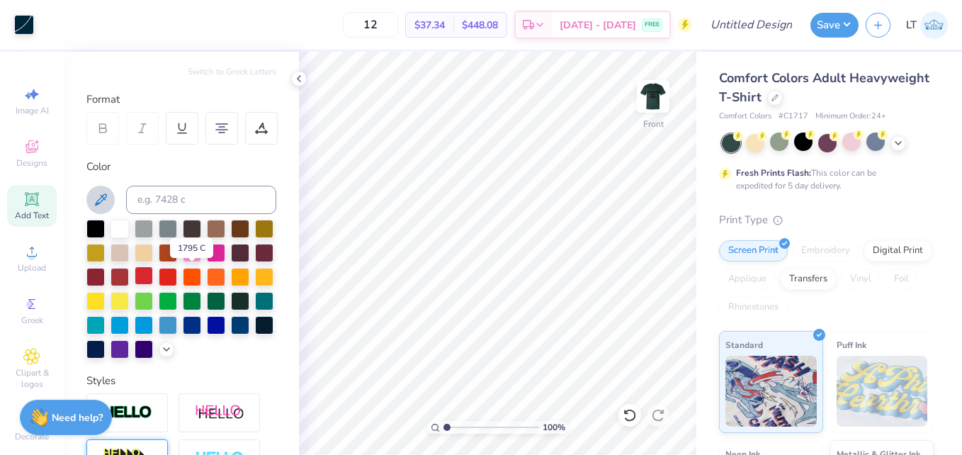
click at [153, 273] on div at bounding box center [144, 275] width 18 height 18
click at [92, 196] on icon at bounding box center [100, 199] width 17 height 17
click at [153, 274] on div at bounding box center [144, 275] width 18 height 18
click at [153, 273] on div at bounding box center [144, 275] width 18 height 18
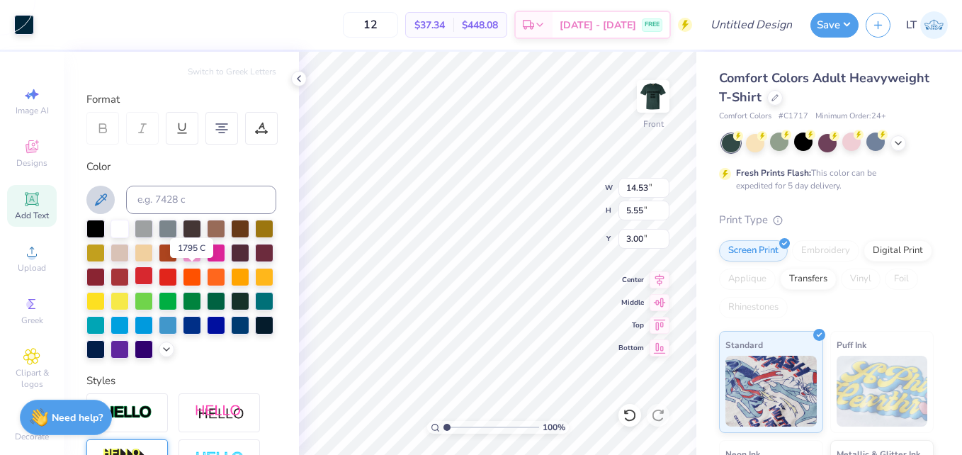
click at [153, 273] on div at bounding box center [144, 275] width 18 height 18
copy div
click at [259, 217] on div "Color" at bounding box center [181, 259] width 190 height 200
type input "20.50"
type input "18.98"
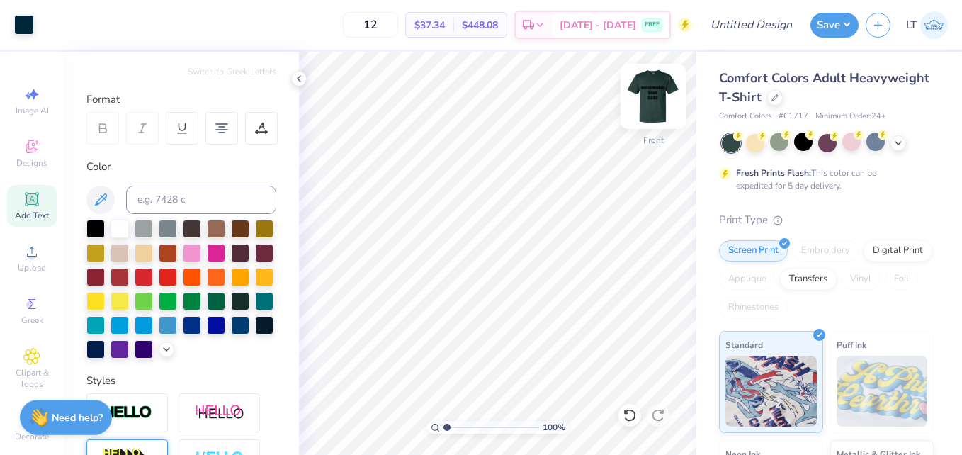
click at [666, 98] on img at bounding box center [653, 96] width 57 height 57
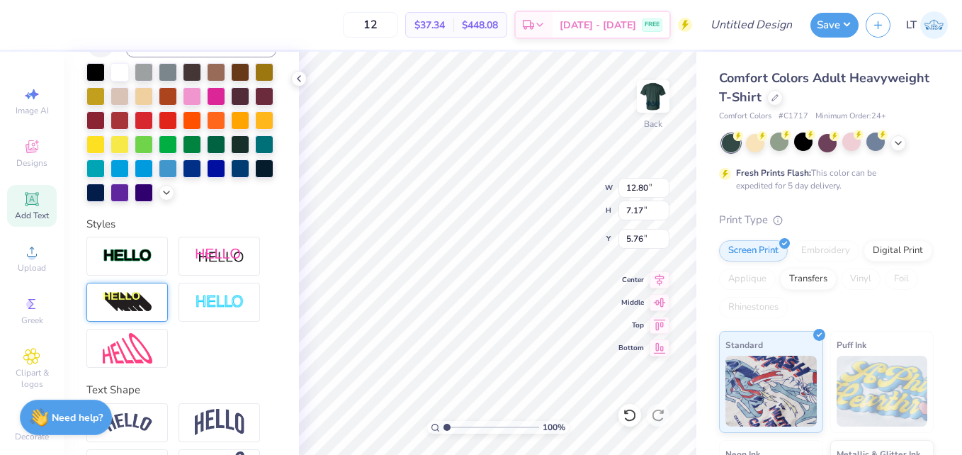
scroll to position [393, 0]
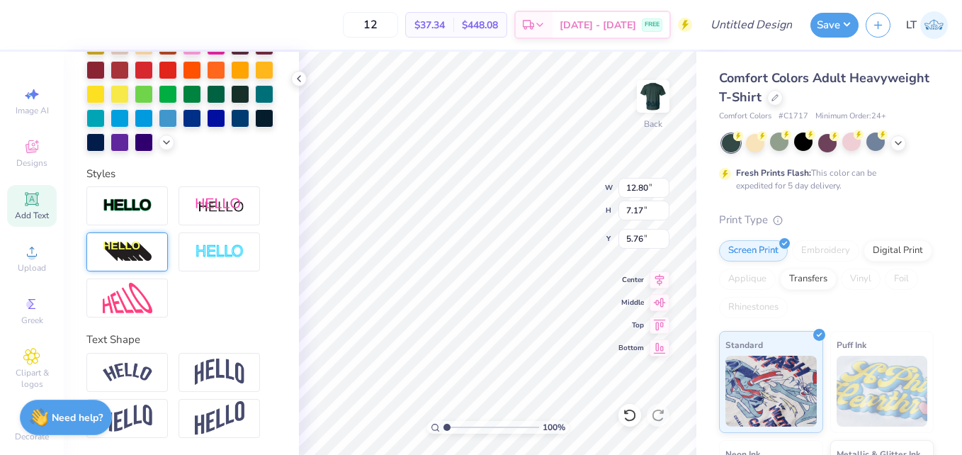
click at [141, 259] on img at bounding box center [128, 252] width 50 height 23
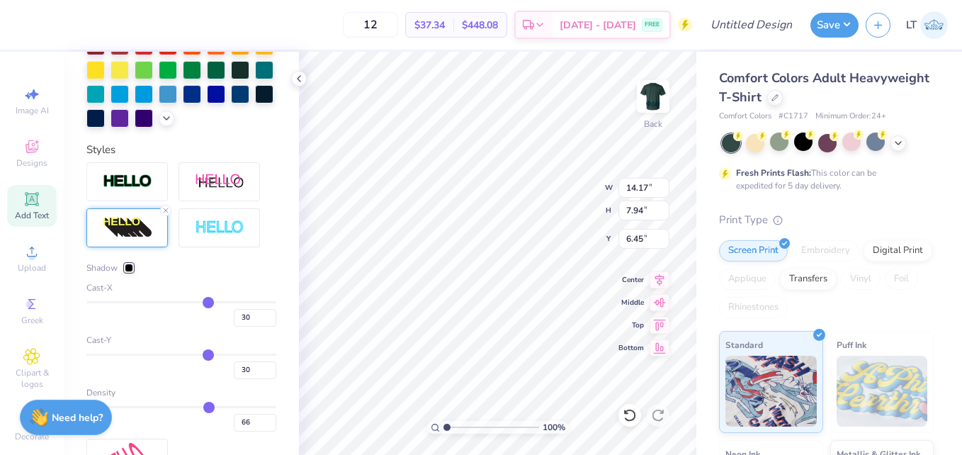
type input "14.17"
type input "7.94"
type input "6.45"
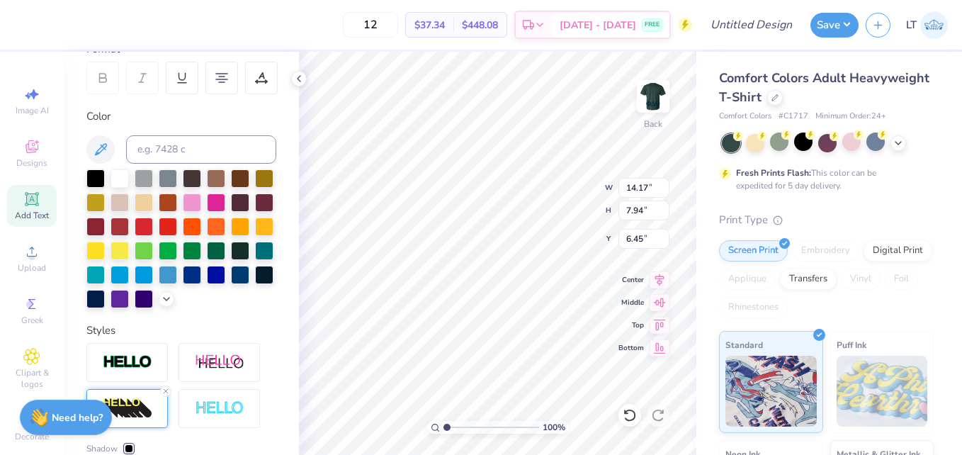
scroll to position [12, 1]
click at [124, 171] on div at bounding box center [119, 177] width 18 height 18
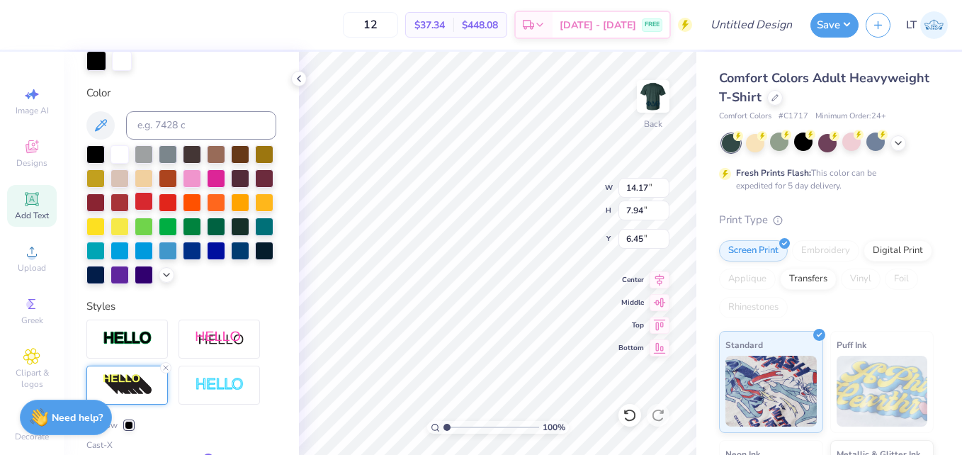
scroll to position [241, 0]
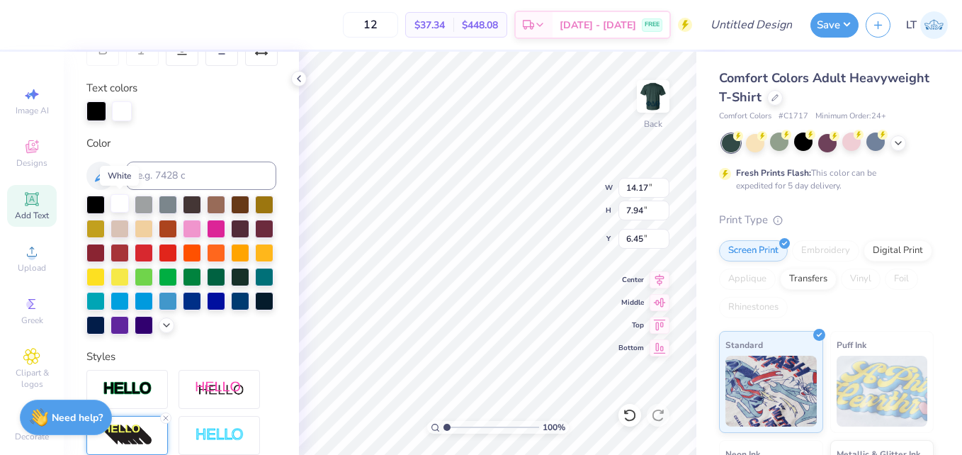
click at [124, 205] on div at bounding box center [119, 203] width 18 height 18
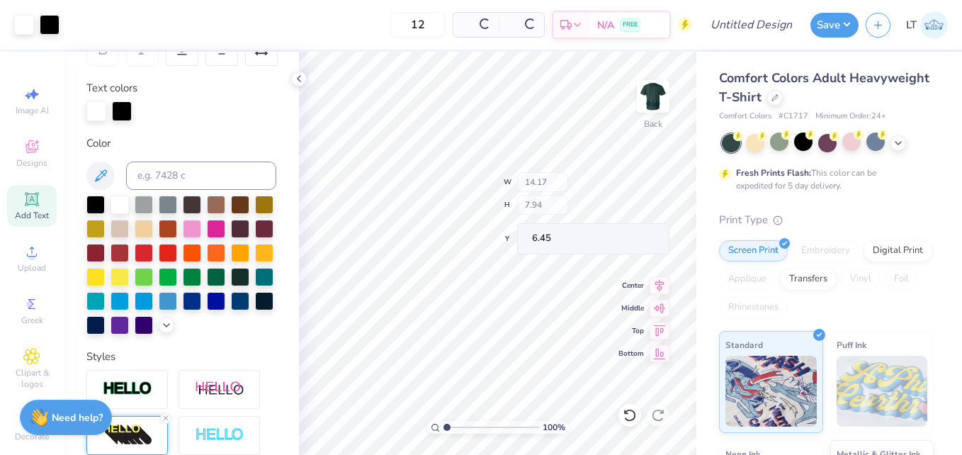
scroll to position [229, 0]
